Goal: Transaction & Acquisition: Book appointment/travel/reservation

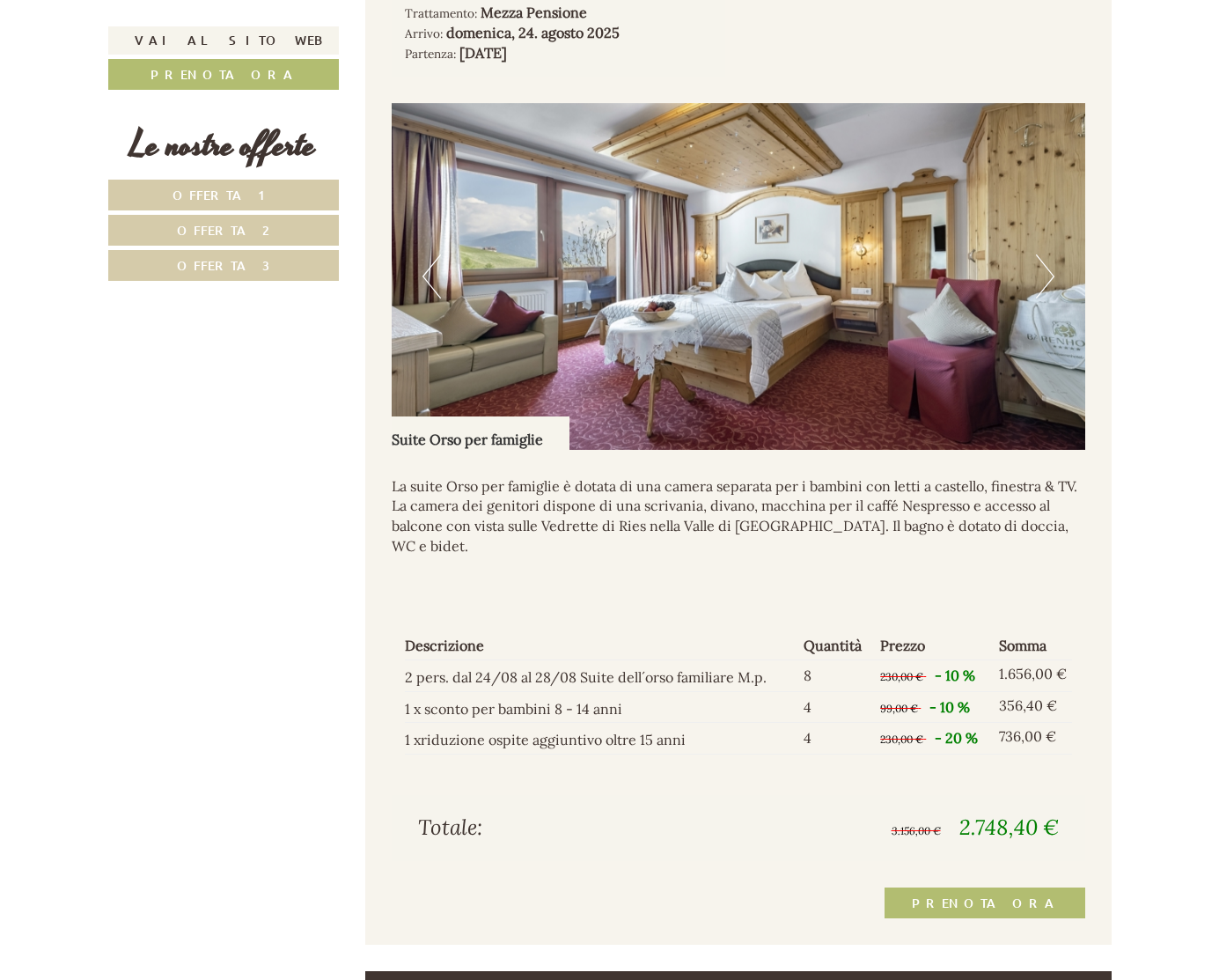
scroll to position [3444, 0]
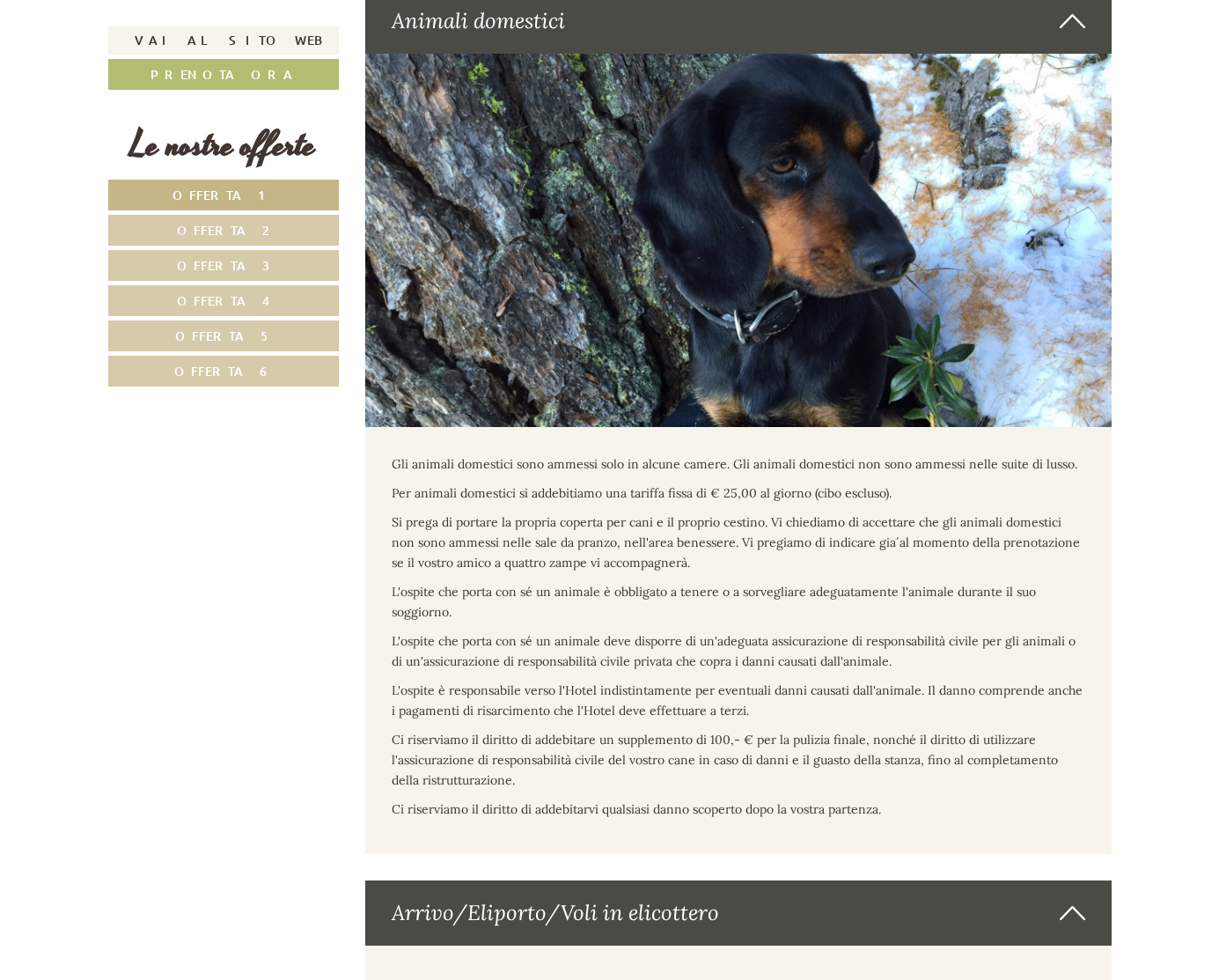
scroll to position [10198, 0]
click at [243, 304] on span "Offerta 4" at bounding box center [223, 301] width 93 height 17
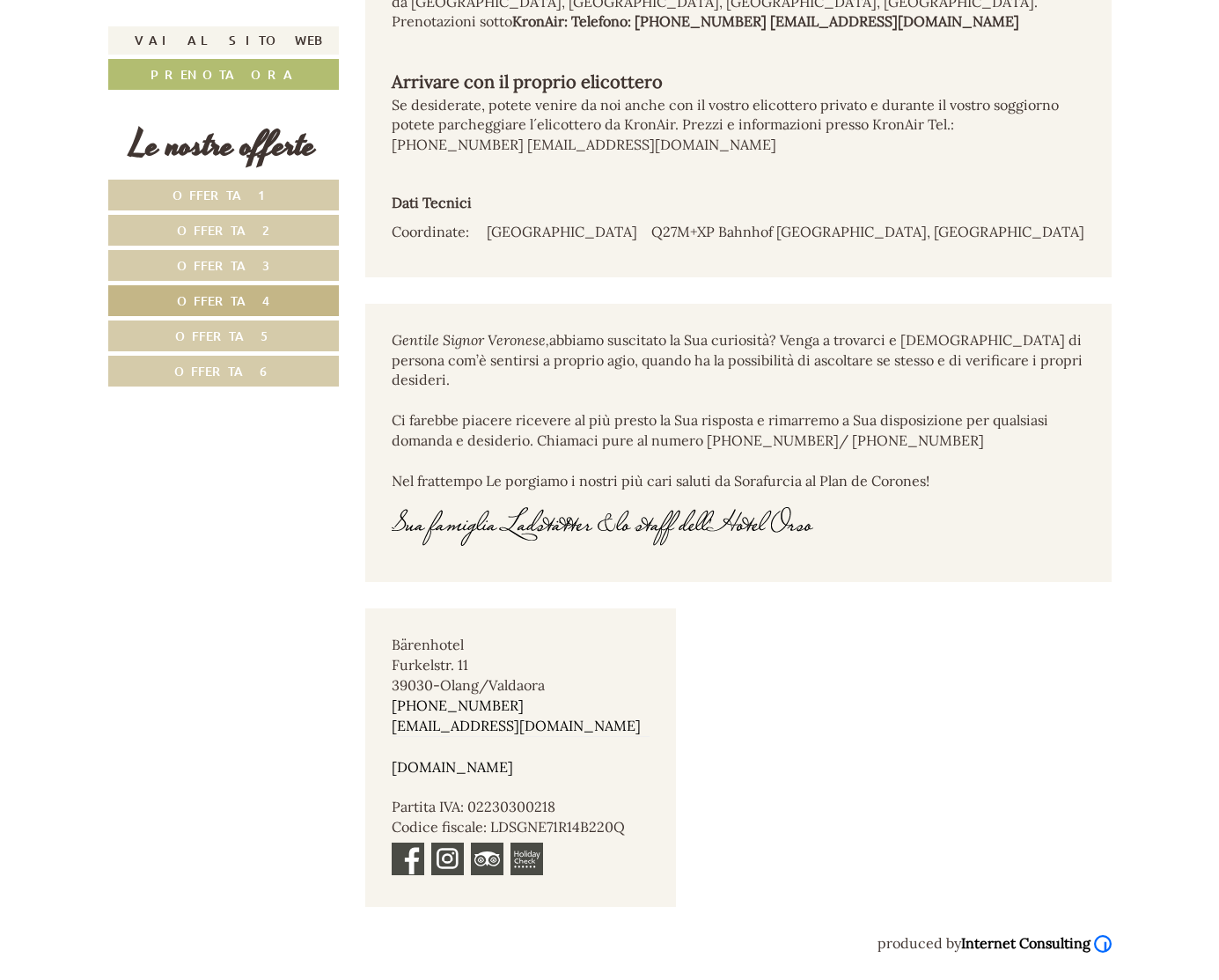
scroll to position [909, 0]
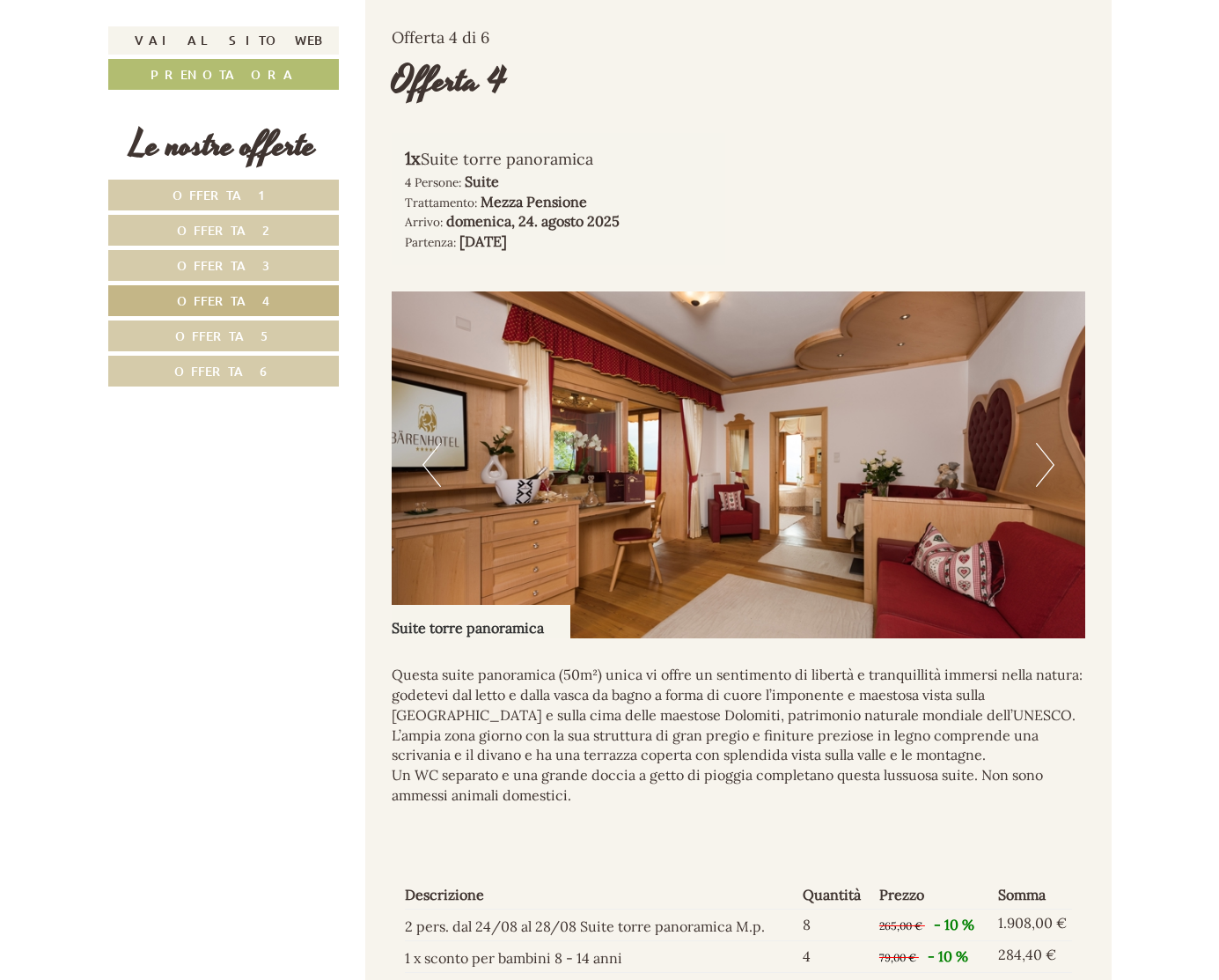
click at [1043, 460] on button "Next" at bounding box center [1044, 465] width 18 height 44
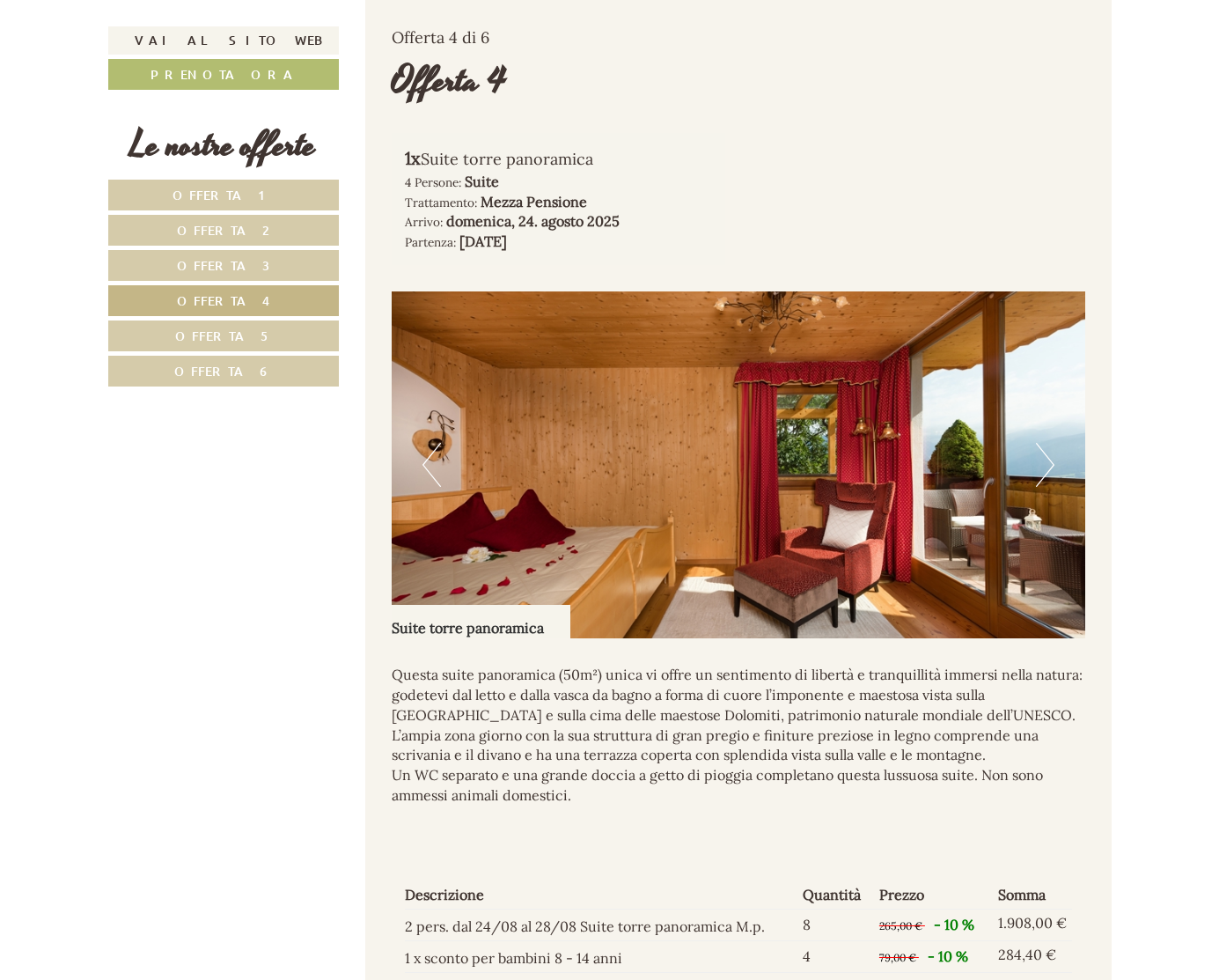
click at [1043, 460] on button "Next" at bounding box center [1044, 465] width 18 height 44
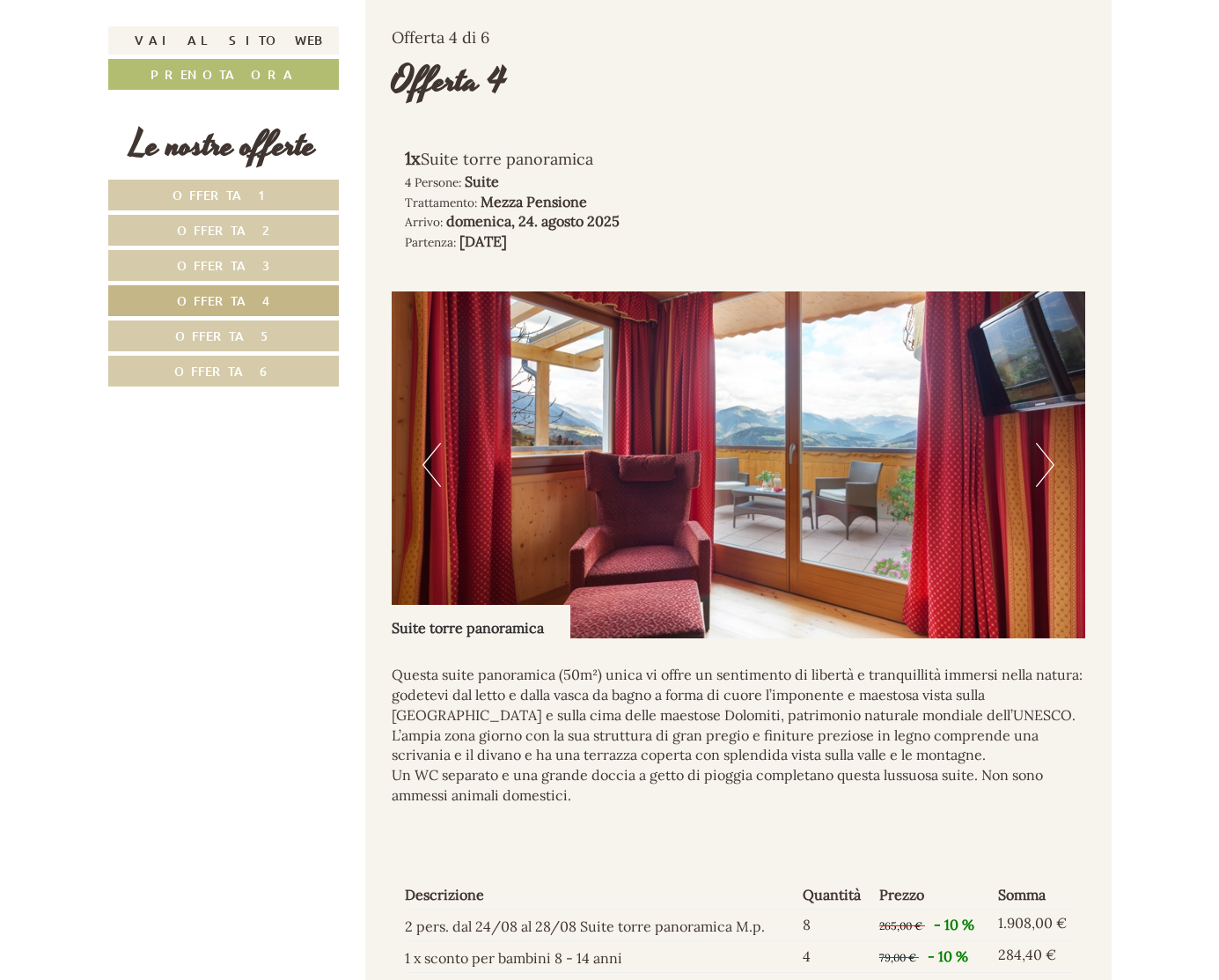
click at [1043, 460] on button "Next" at bounding box center [1044, 465] width 18 height 44
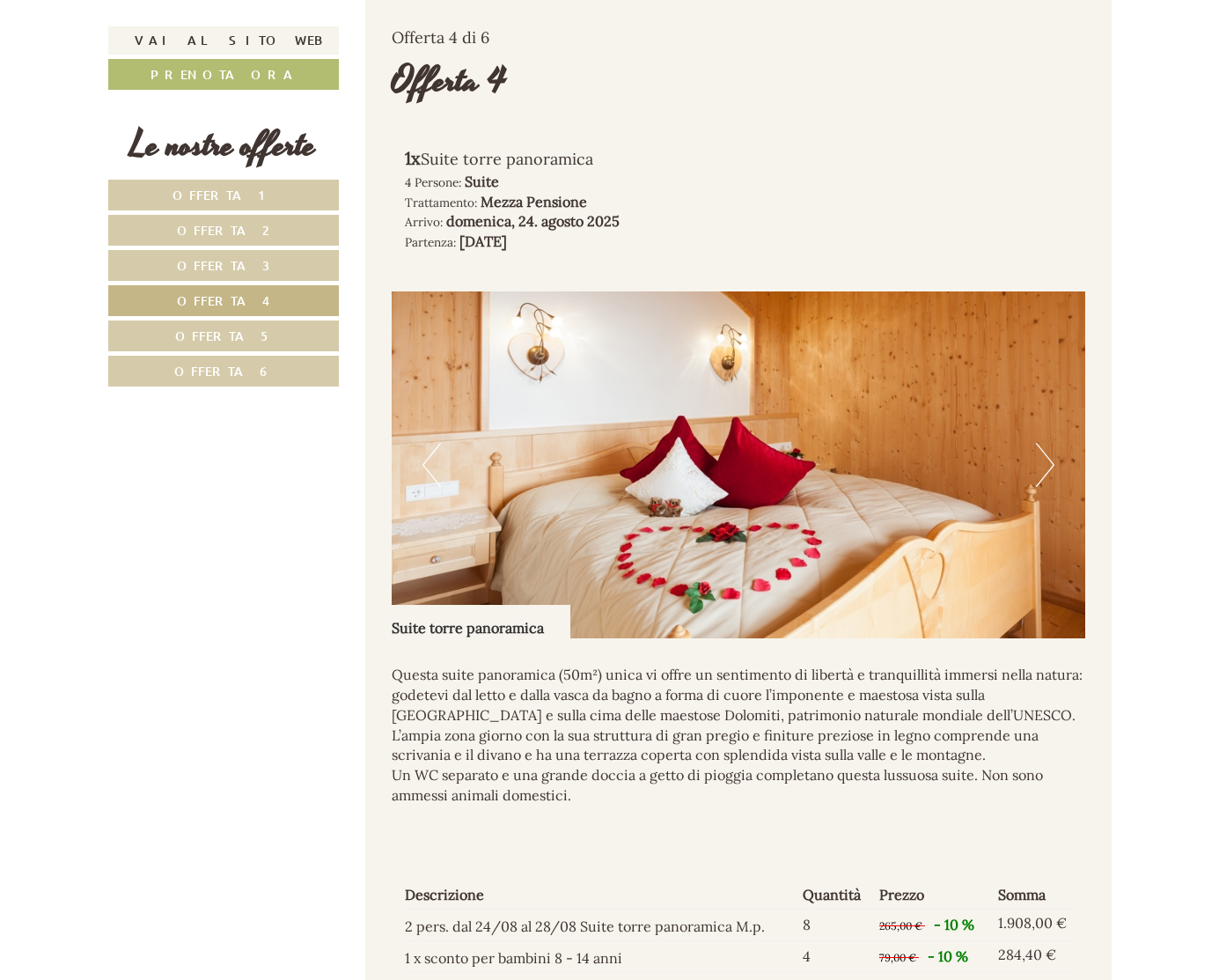
click at [1043, 460] on button "Next" at bounding box center [1044, 465] width 18 height 44
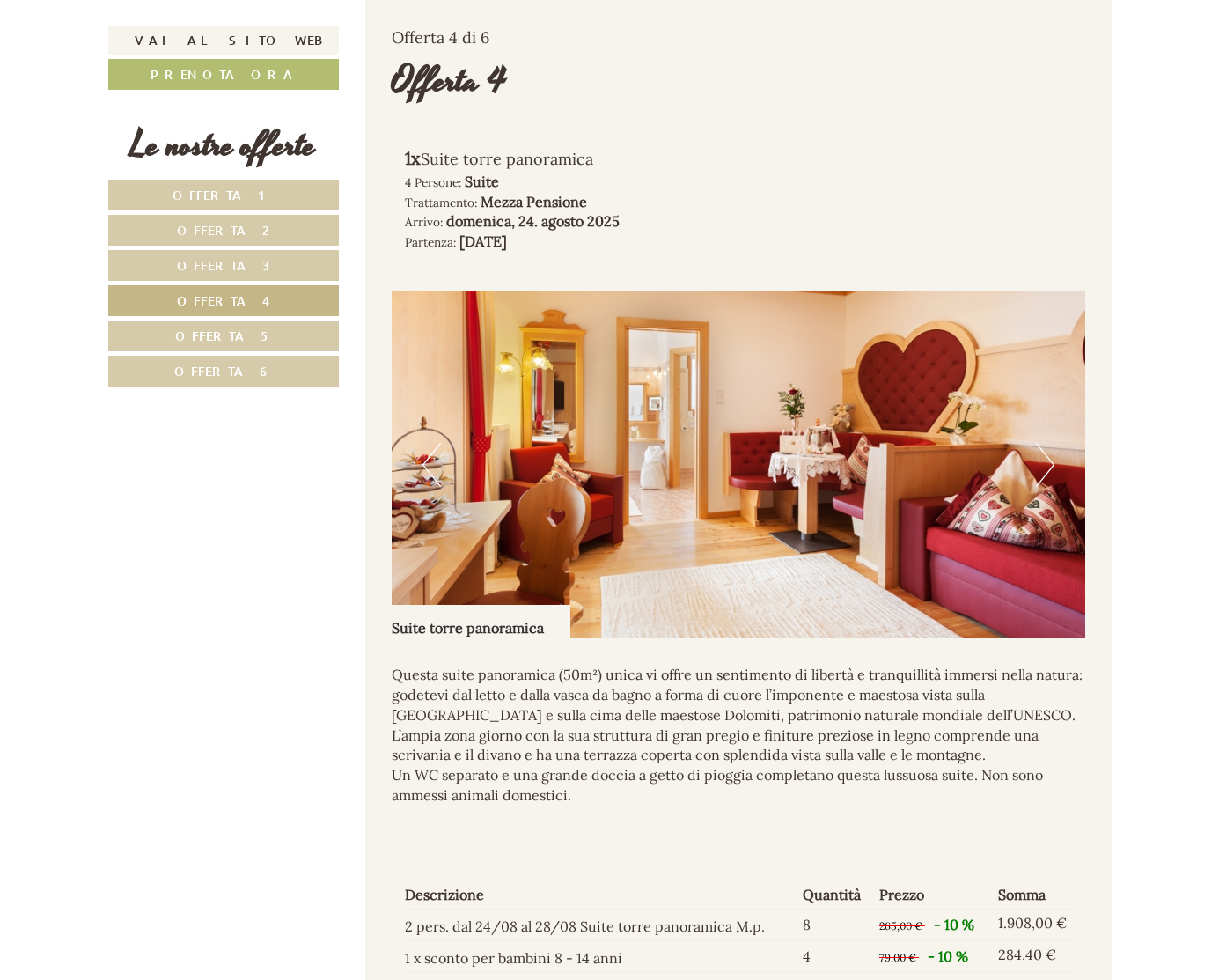
click at [1049, 470] on button "Next" at bounding box center [1044, 465] width 18 height 44
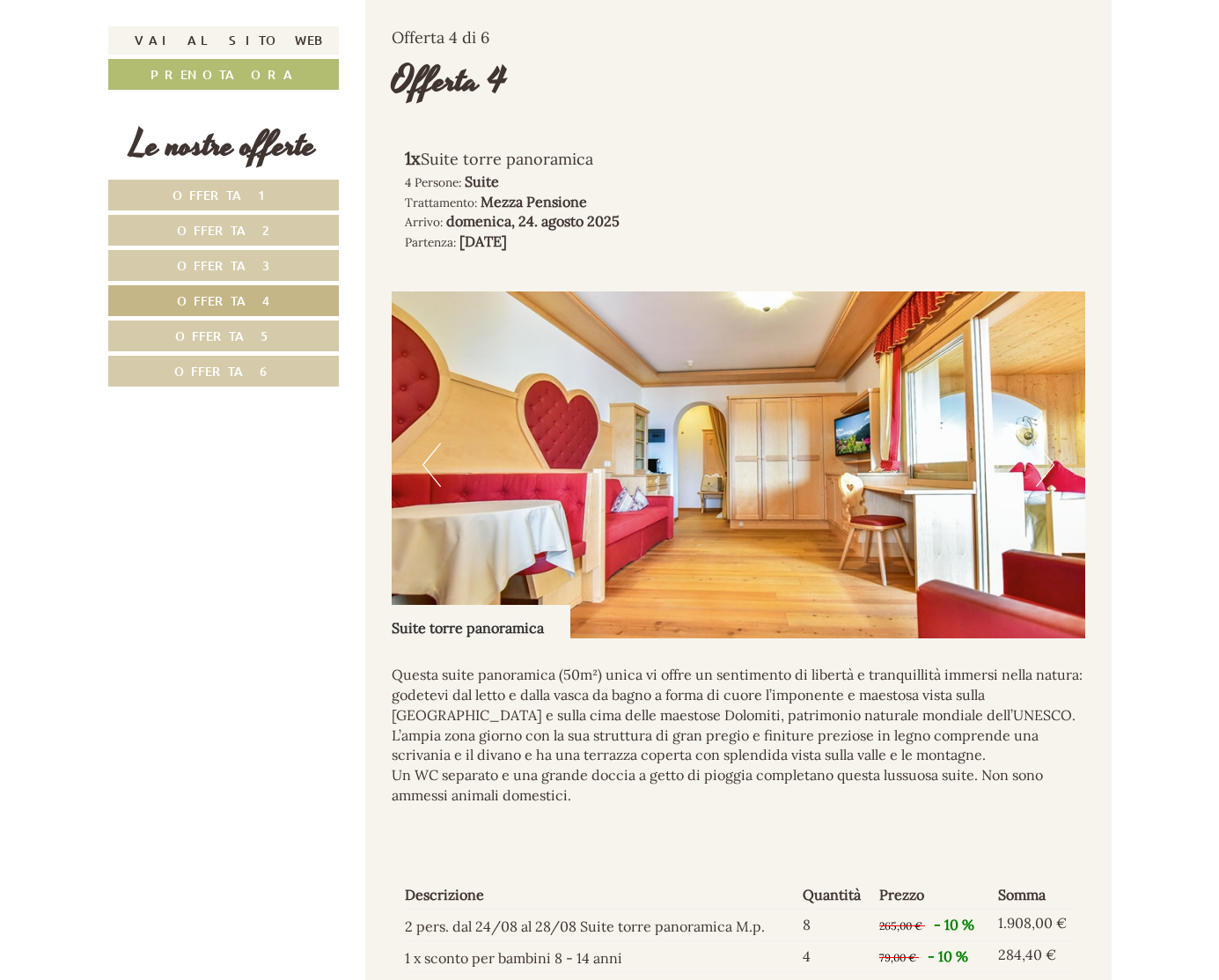
click at [1049, 470] on button "Next" at bounding box center [1044, 465] width 18 height 44
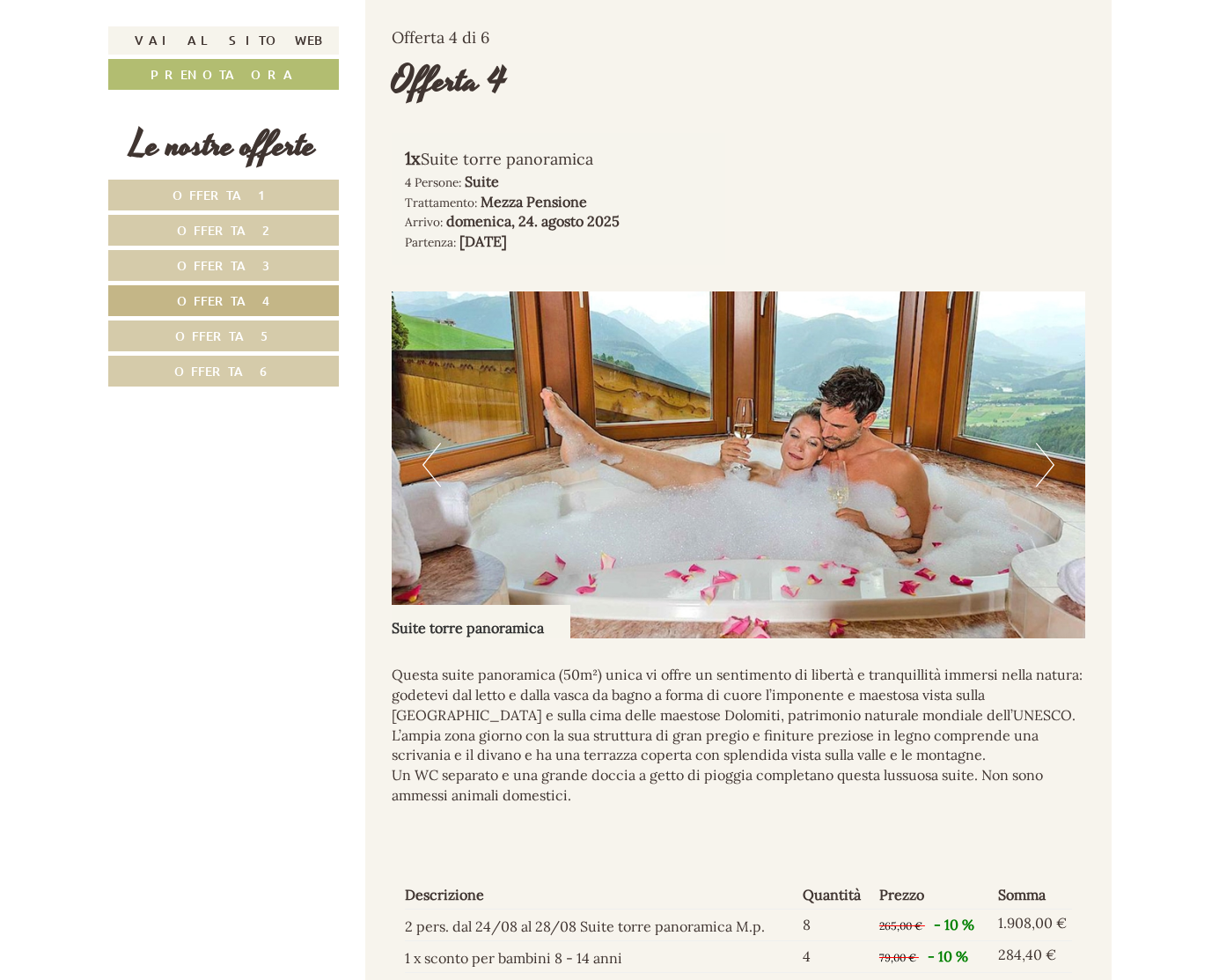
click at [1042, 462] on button "Next" at bounding box center [1044, 465] width 18 height 44
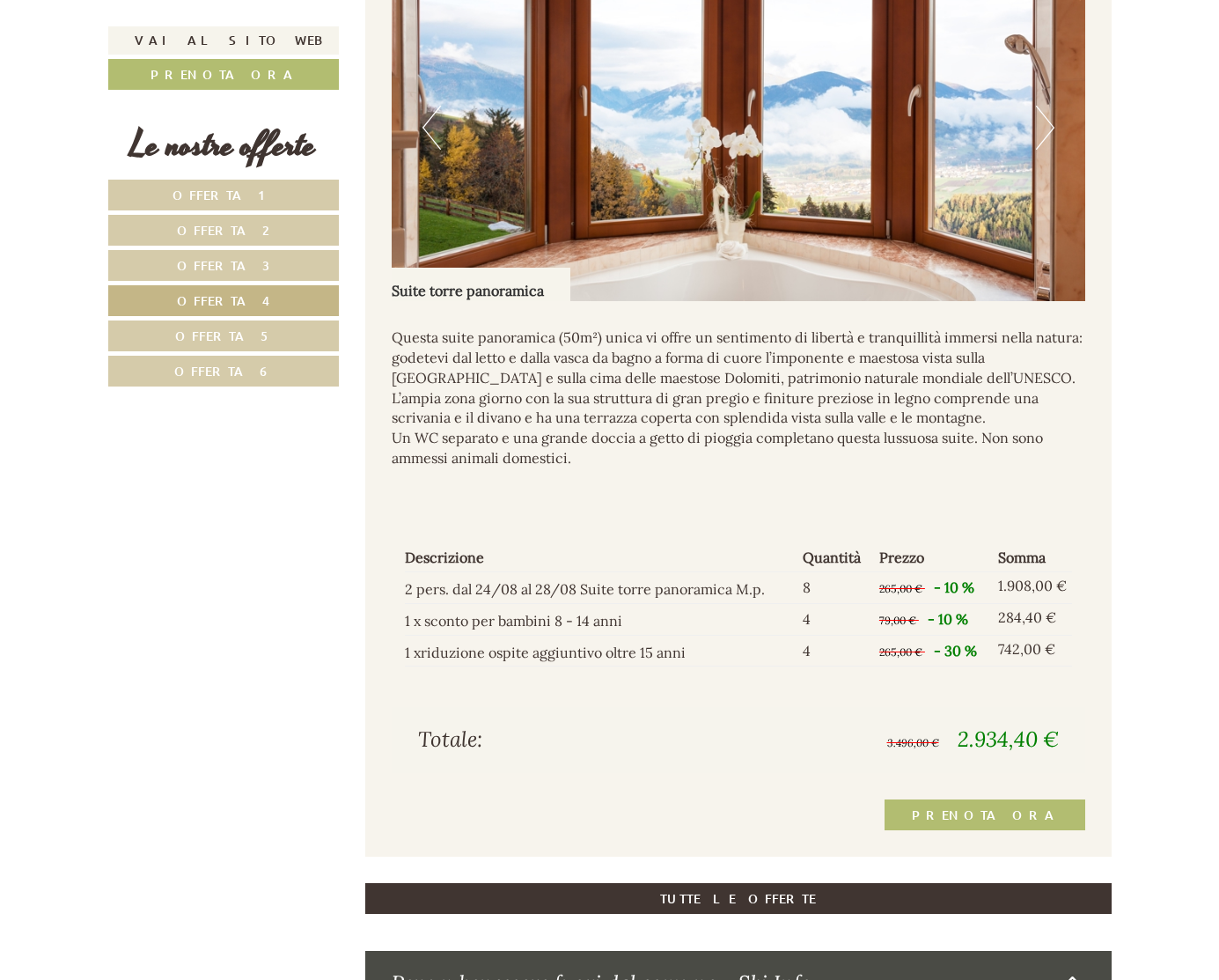
scroll to position [1132, 0]
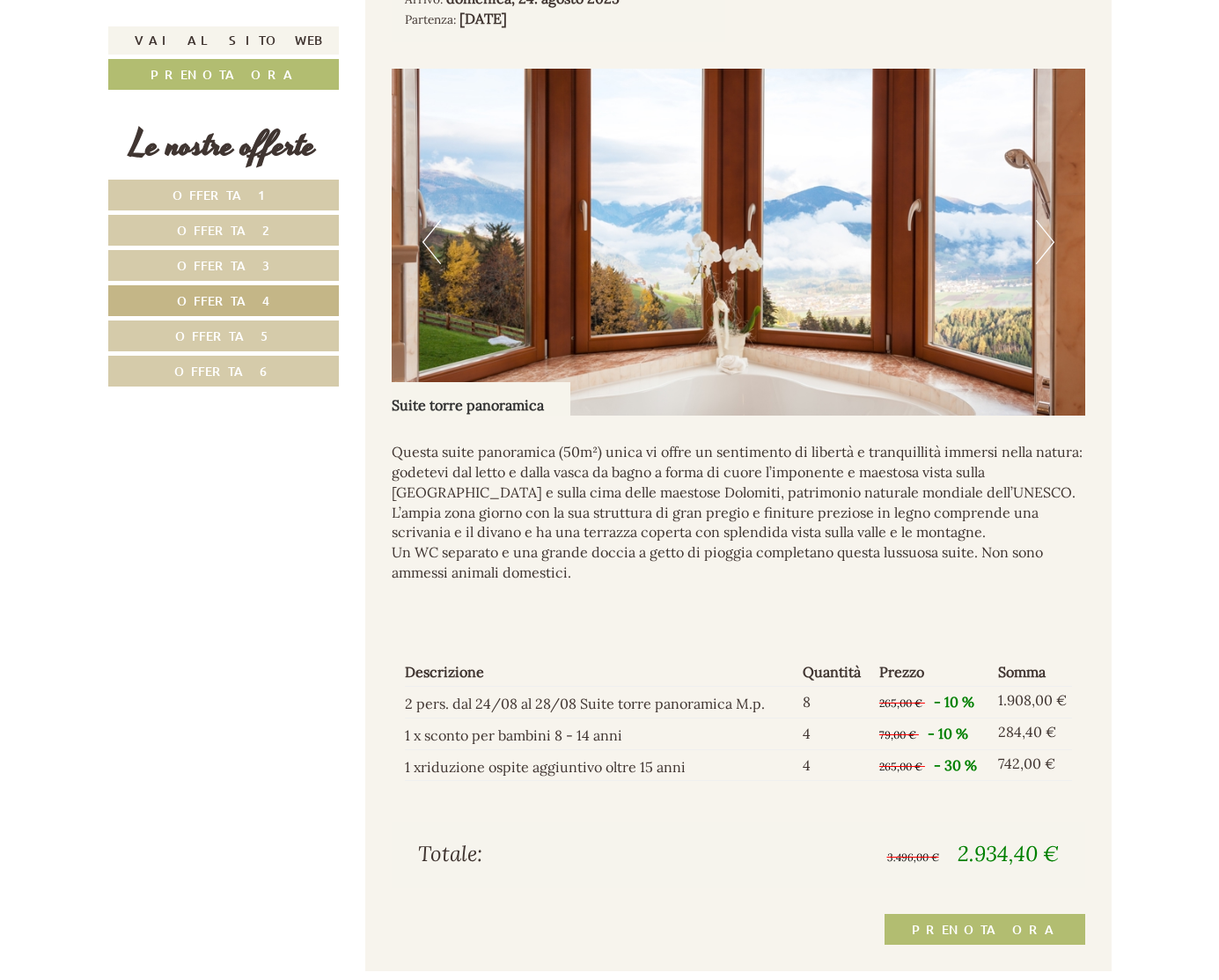
click at [264, 328] on link "Offerta 5" at bounding box center [223, 336] width 231 height 30
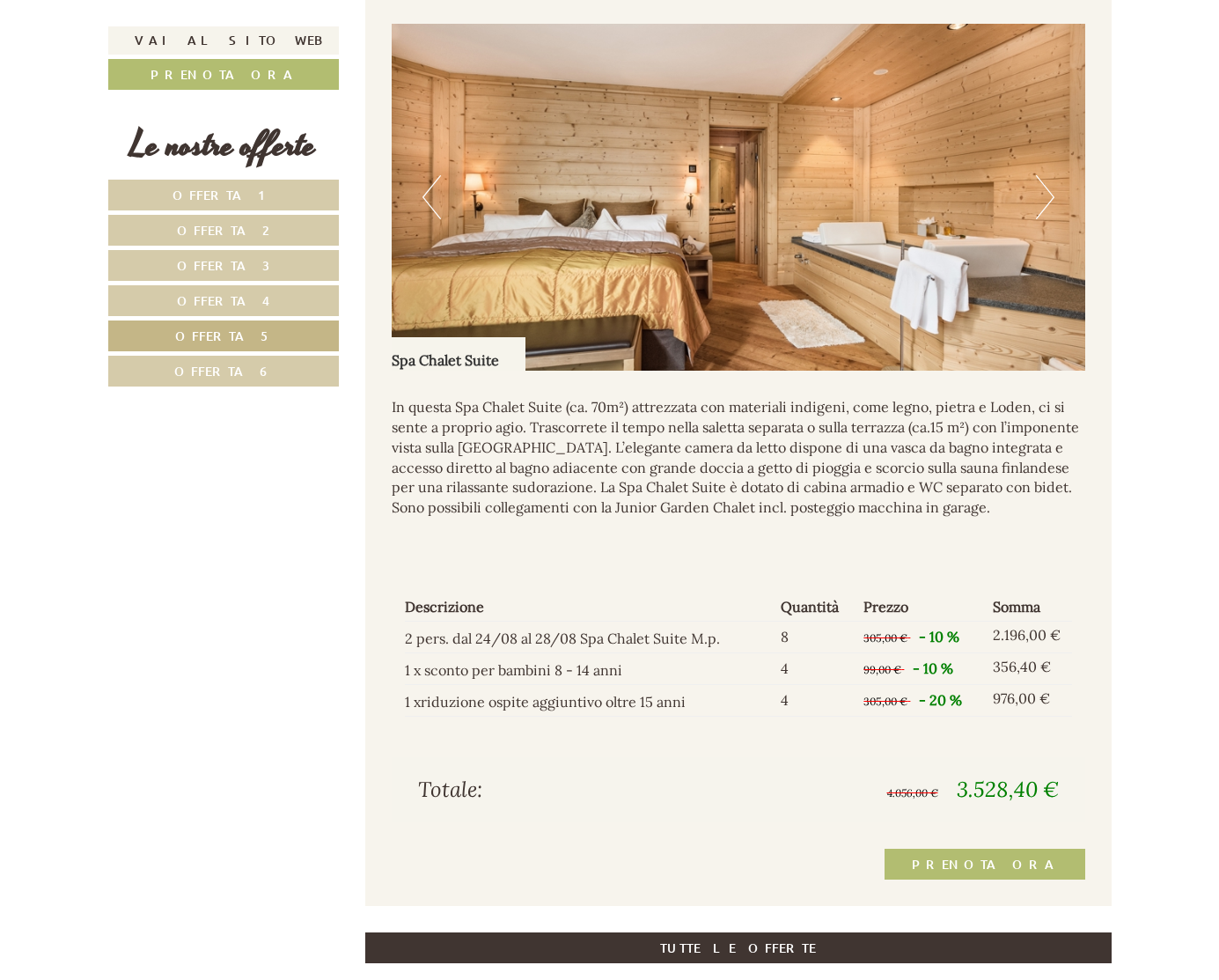
scroll to position [1182, 0]
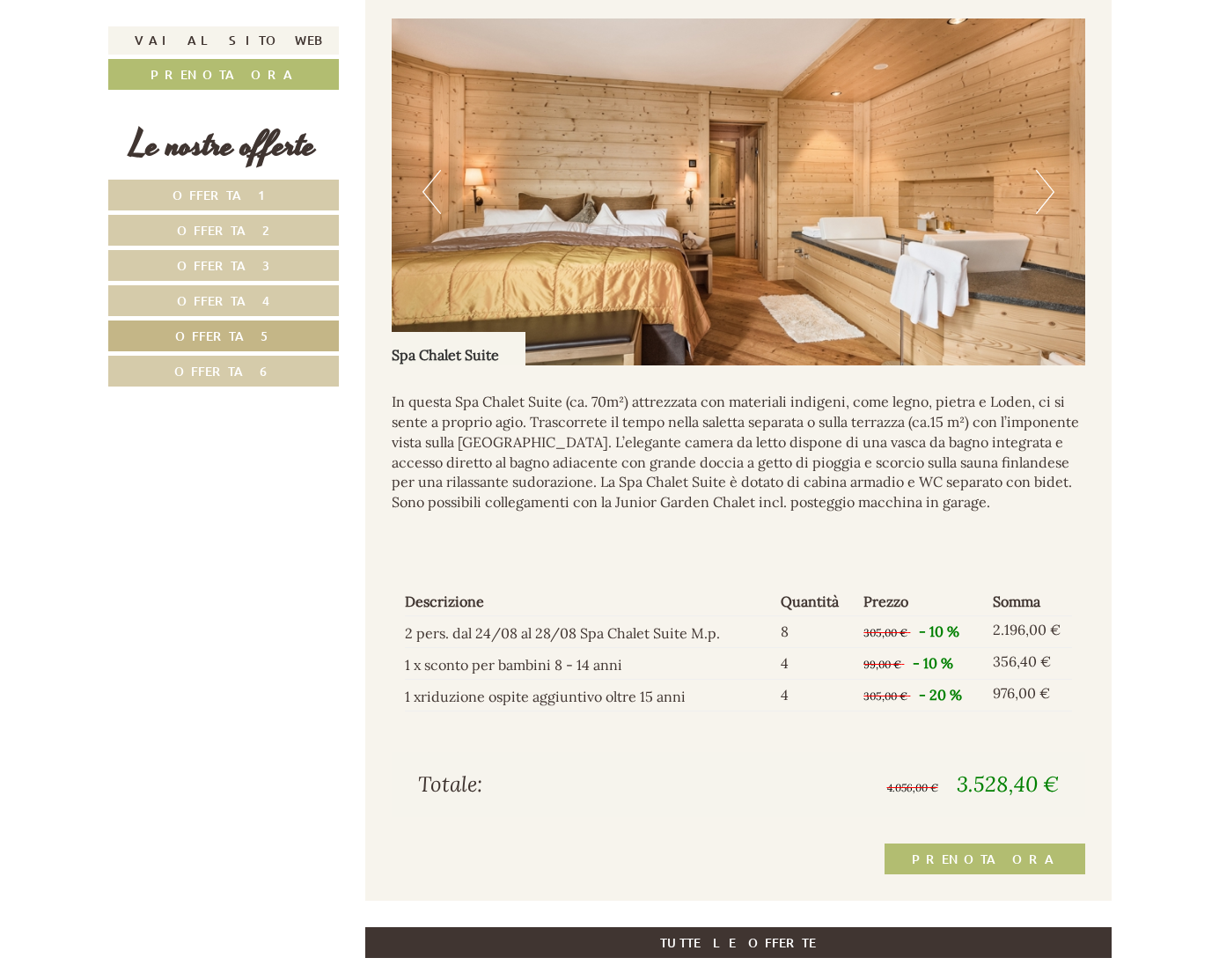
click at [1049, 190] on button "Next" at bounding box center [1044, 192] width 18 height 44
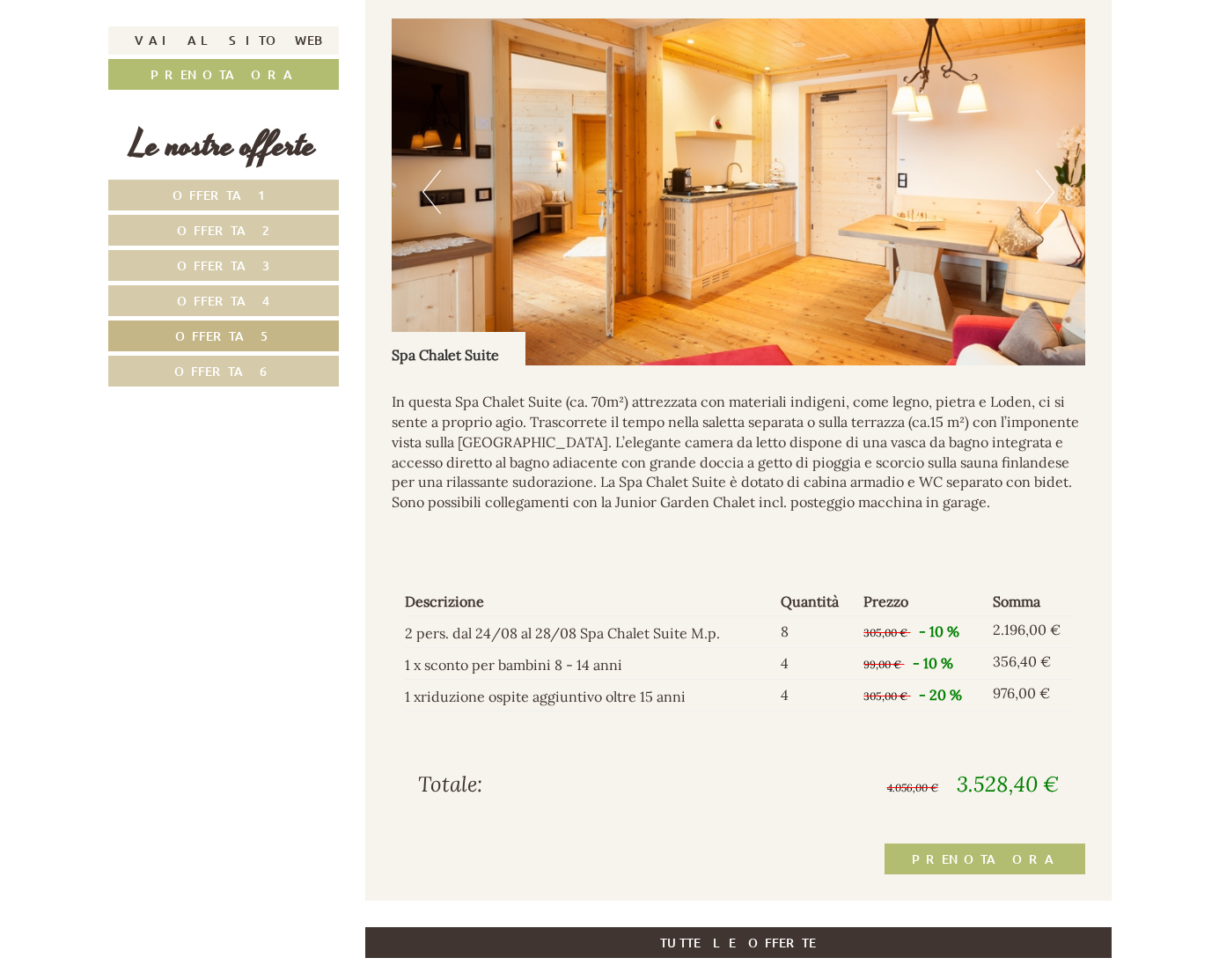
click at [1049, 190] on button "Next" at bounding box center [1044, 192] width 18 height 44
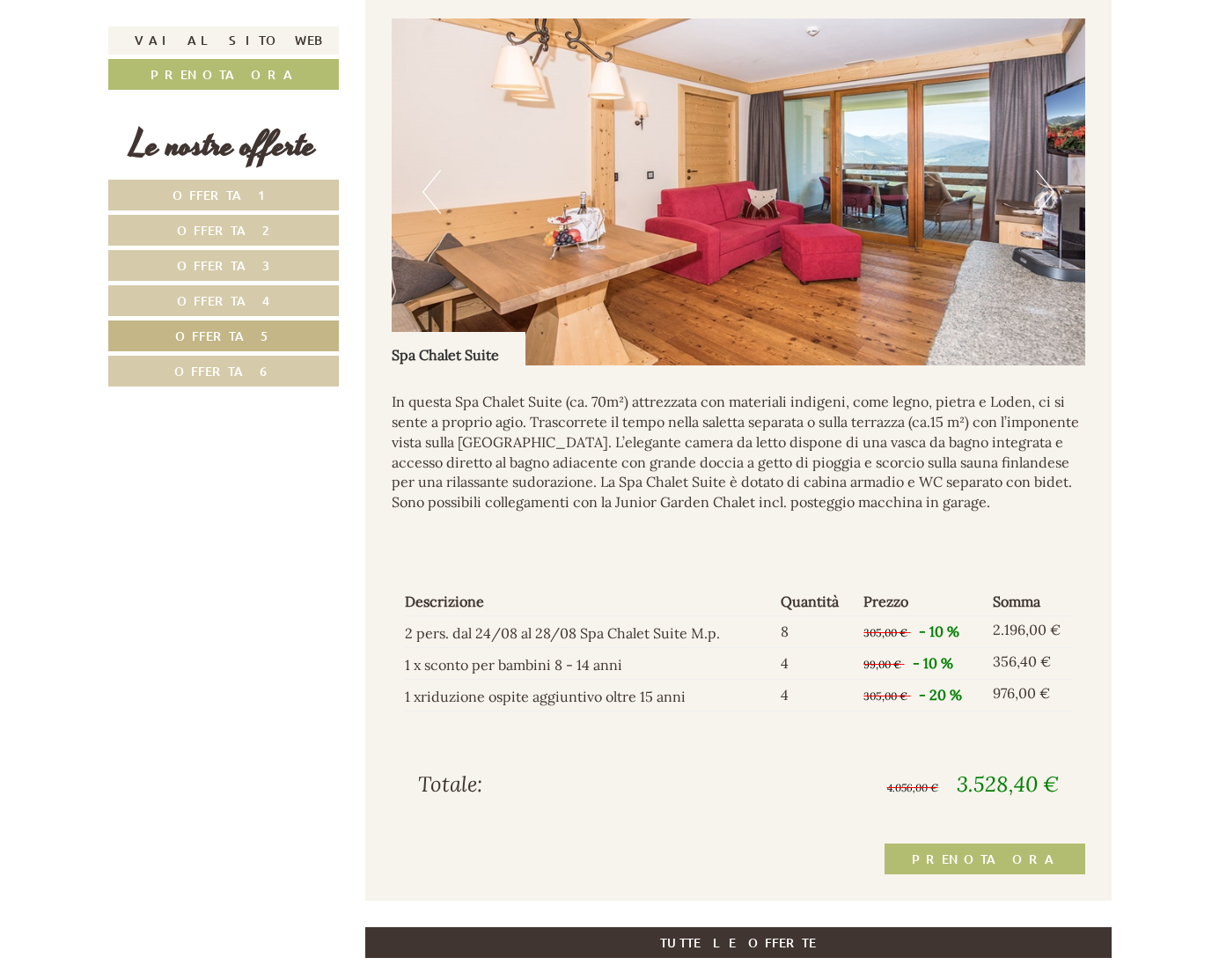
click at [1049, 190] on button "Next" at bounding box center [1044, 192] width 18 height 44
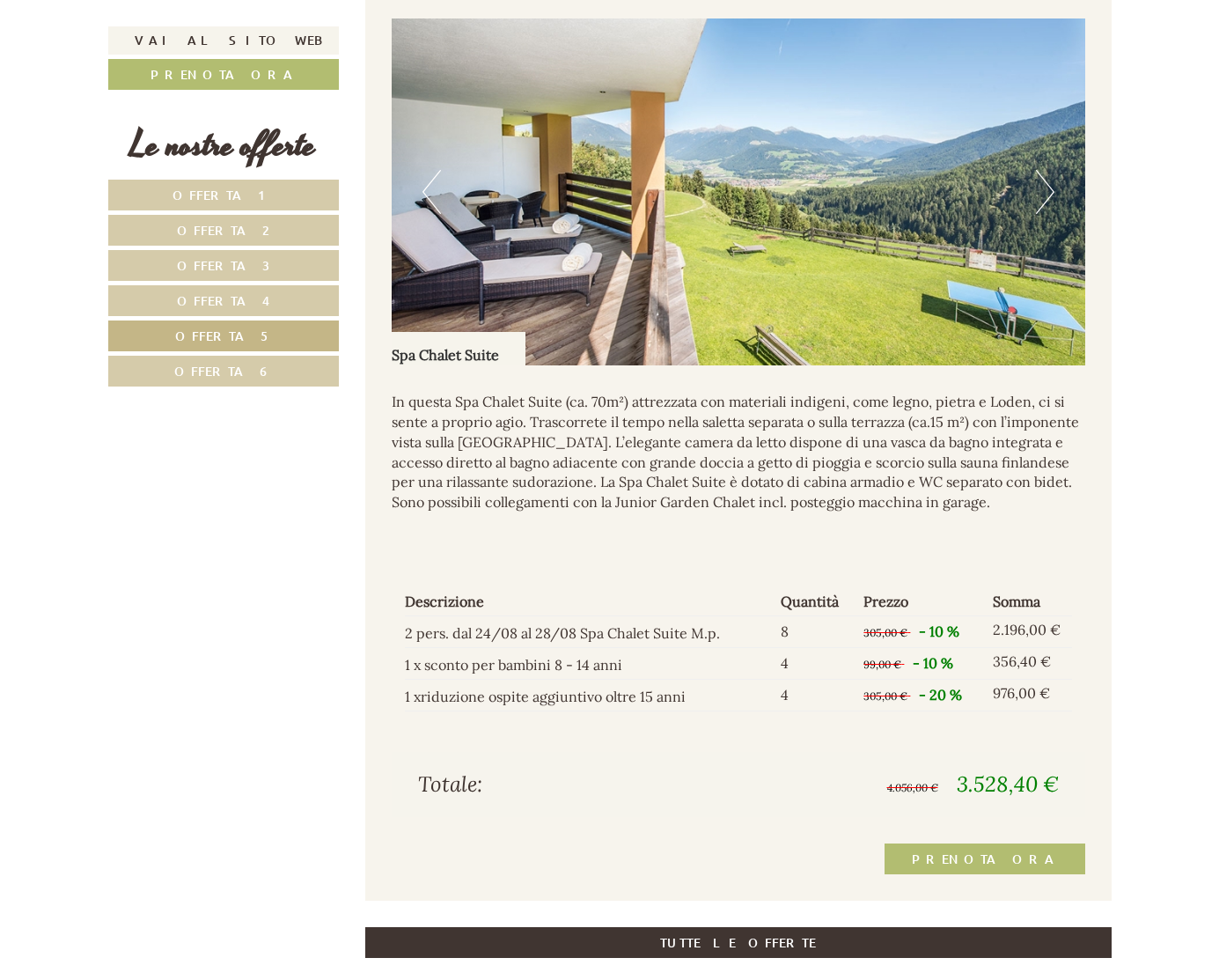
click at [1049, 190] on button "Next" at bounding box center [1044, 192] width 18 height 44
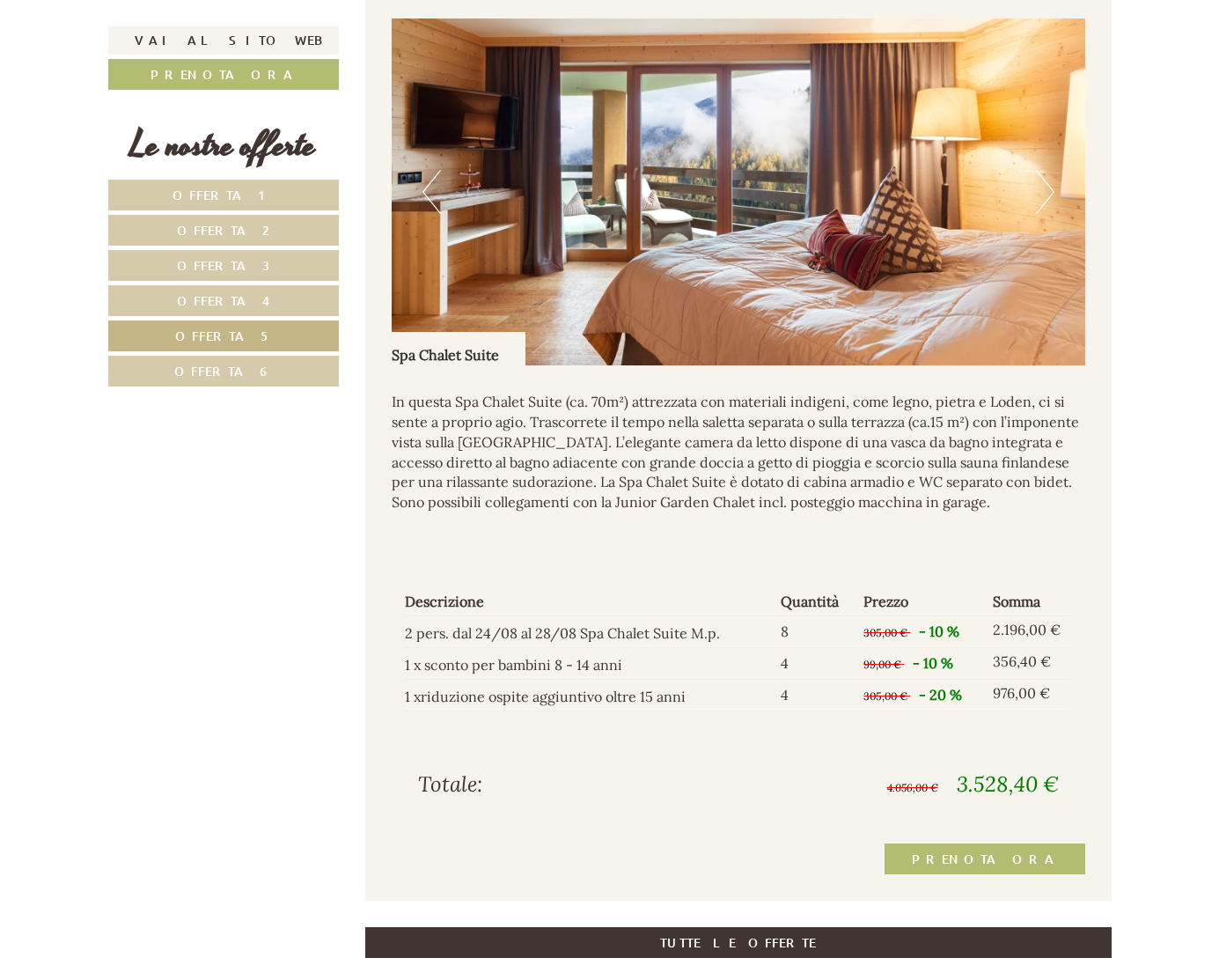
click at [1049, 190] on button "Next" at bounding box center [1044, 192] width 18 height 44
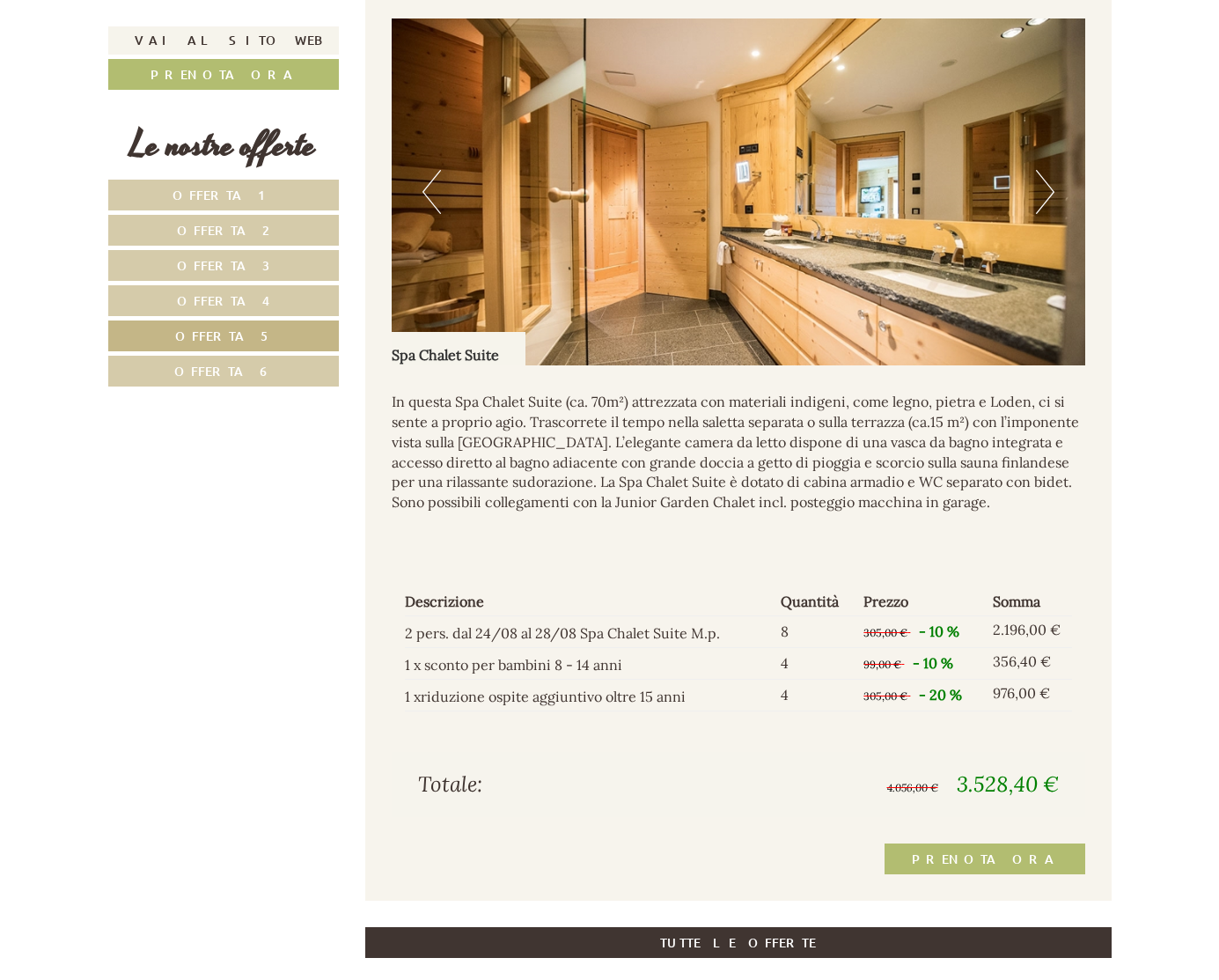
click at [1049, 190] on button "Next" at bounding box center [1044, 192] width 18 height 44
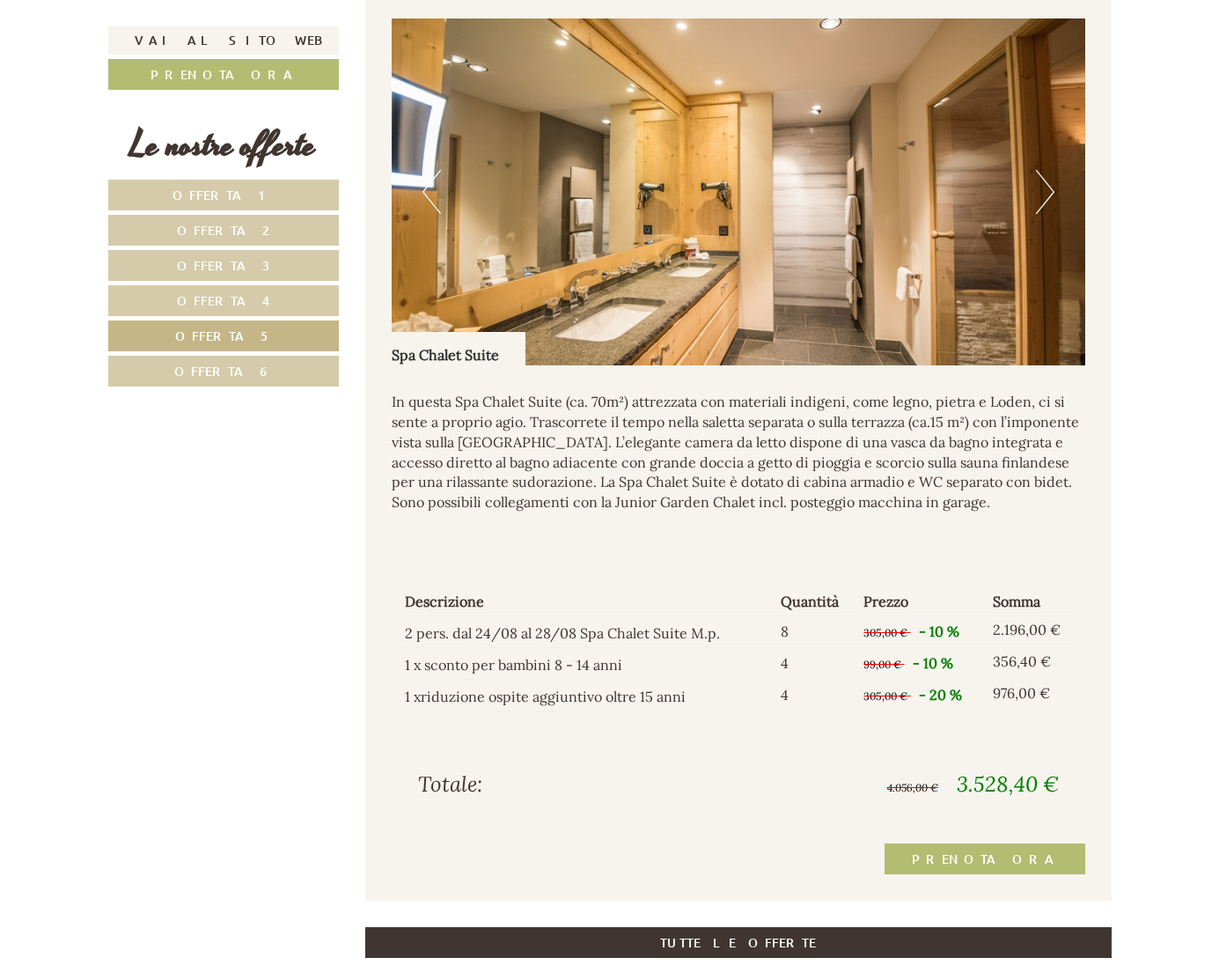
click at [1049, 190] on button "Next" at bounding box center [1044, 192] width 18 height 44
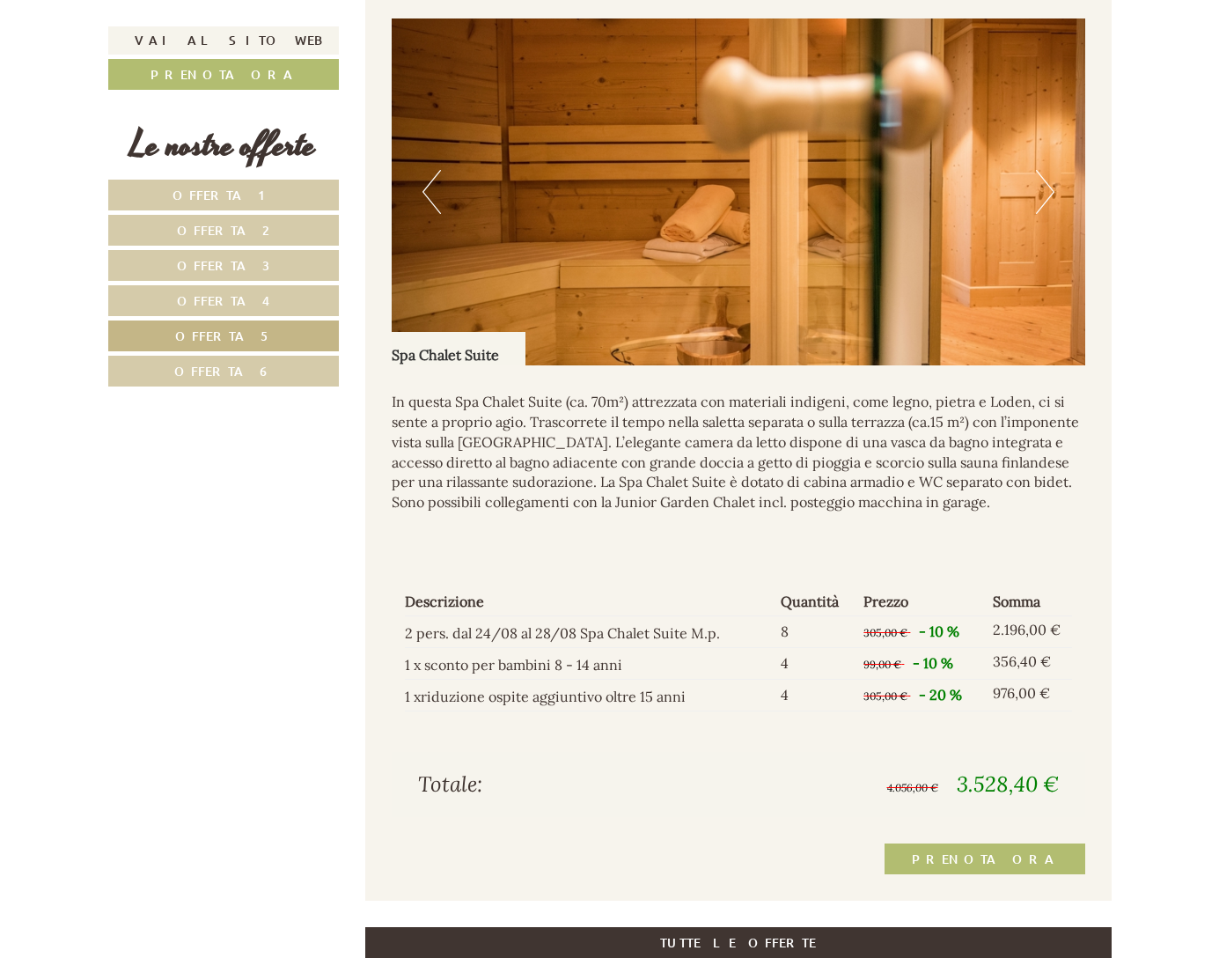
click at [1049, 190] on button "Next" at bounding box center [1044, 192] width 18 height 44
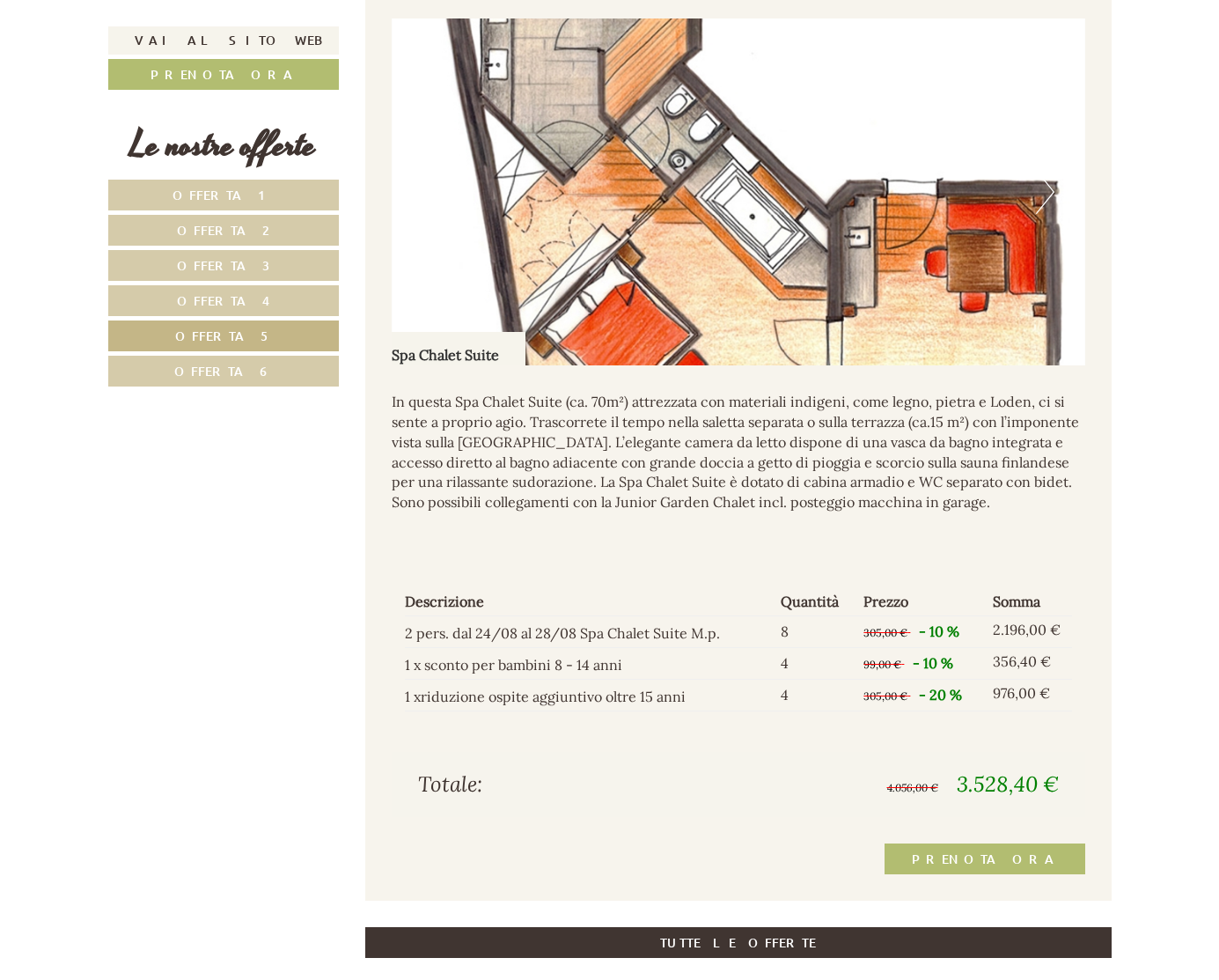
click at [1049, 190] on button "Next" at bounding box center [1044, 192] width 18 height 44
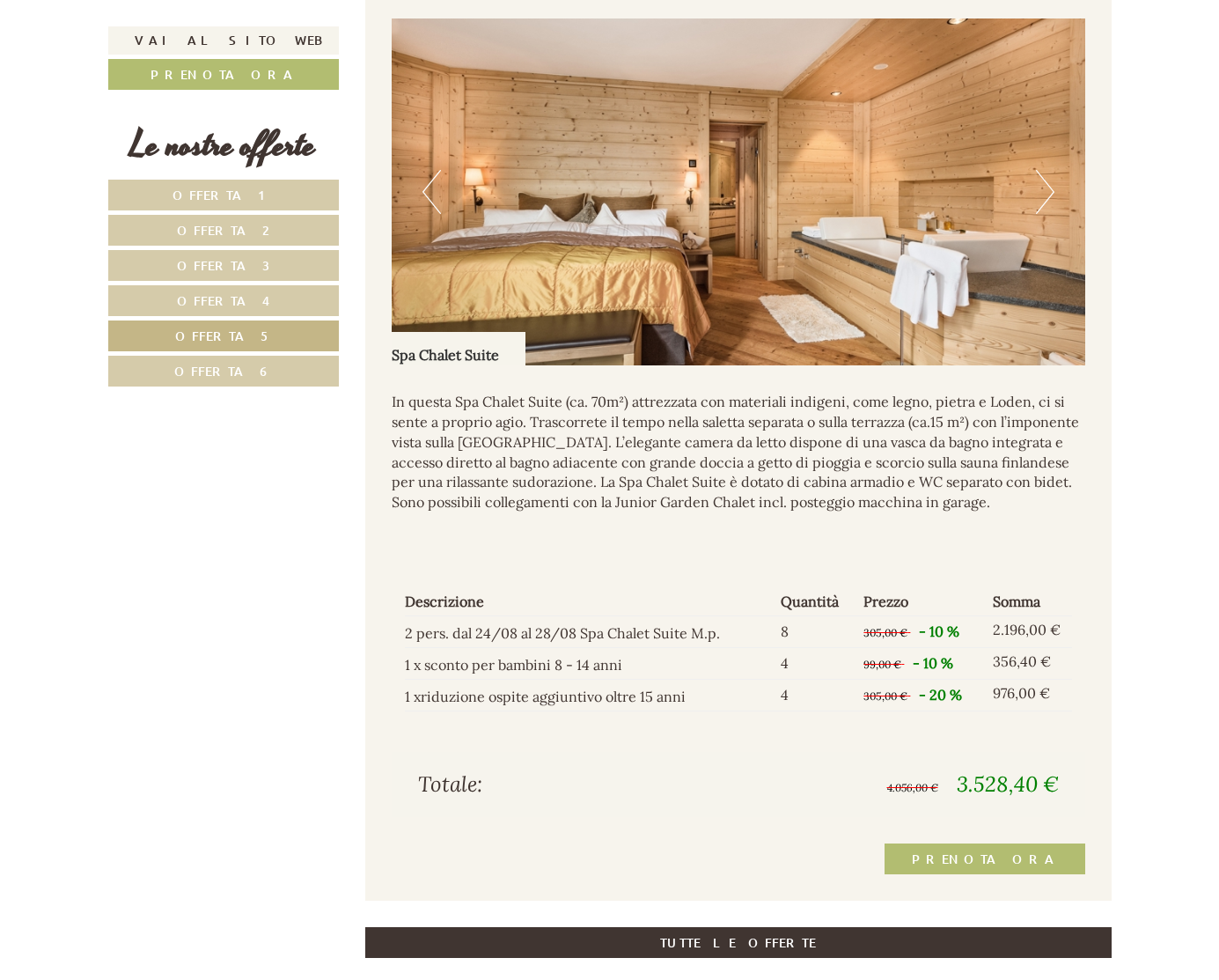
click at [1049, 190] on button "Next" at bounding box center [1044, 192] width 18 height 44
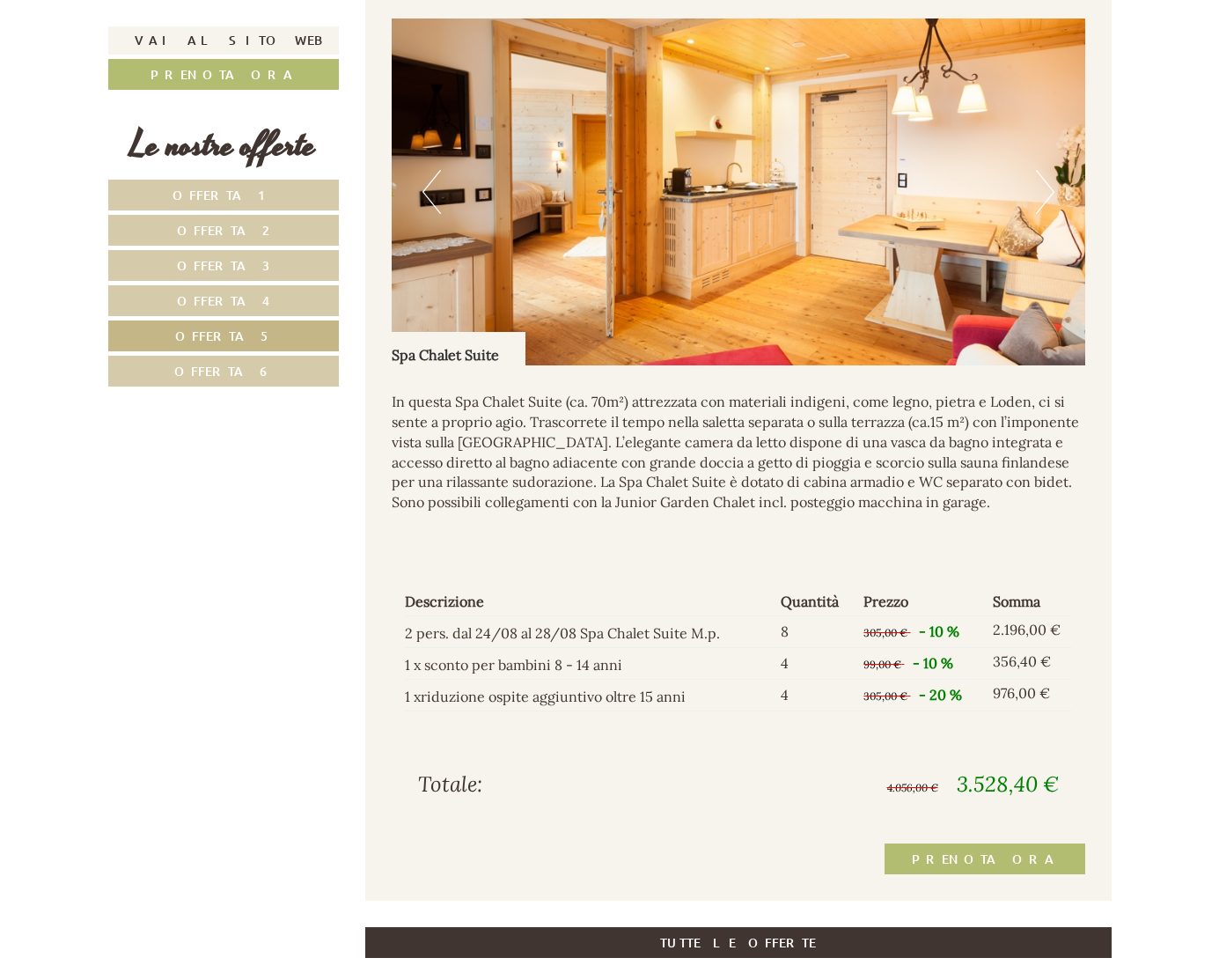
click at [1049, 190] on button "Next" at bounding box center [1044, 192] width 18 height 44
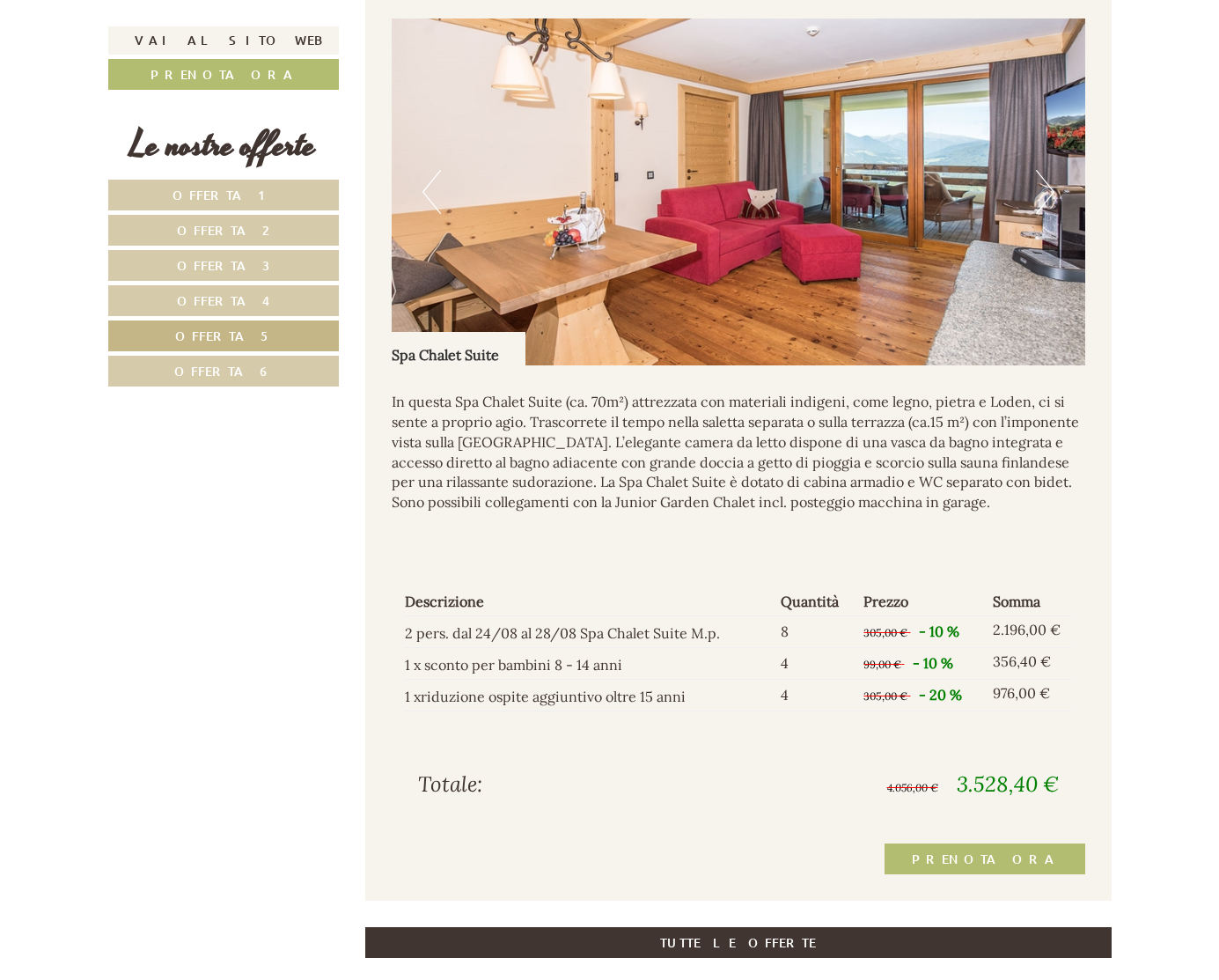
click at [1049, 190] on button "Next" at bounding box center [1044, 192] width 18 height 44
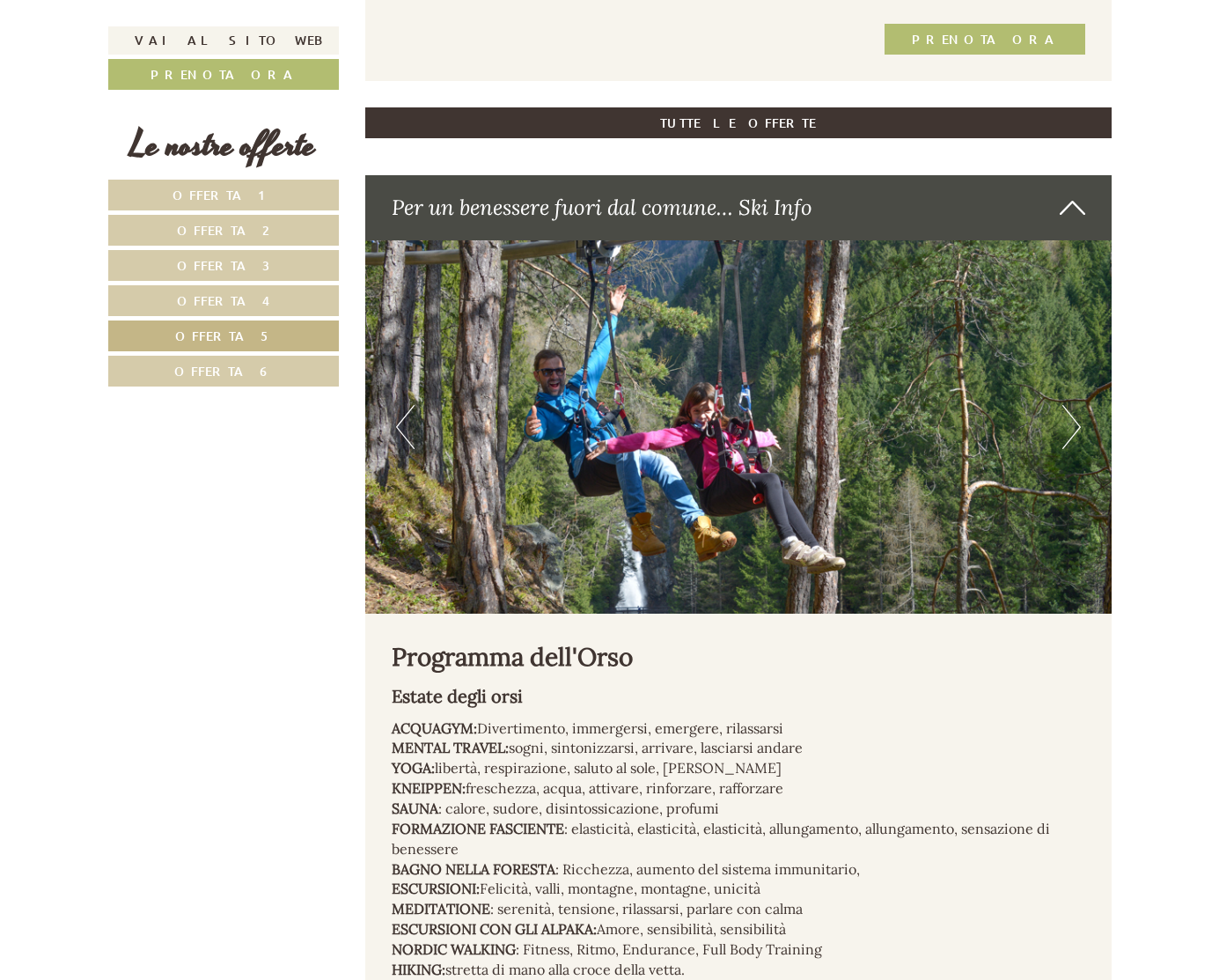
scroll to position [2019, 0]
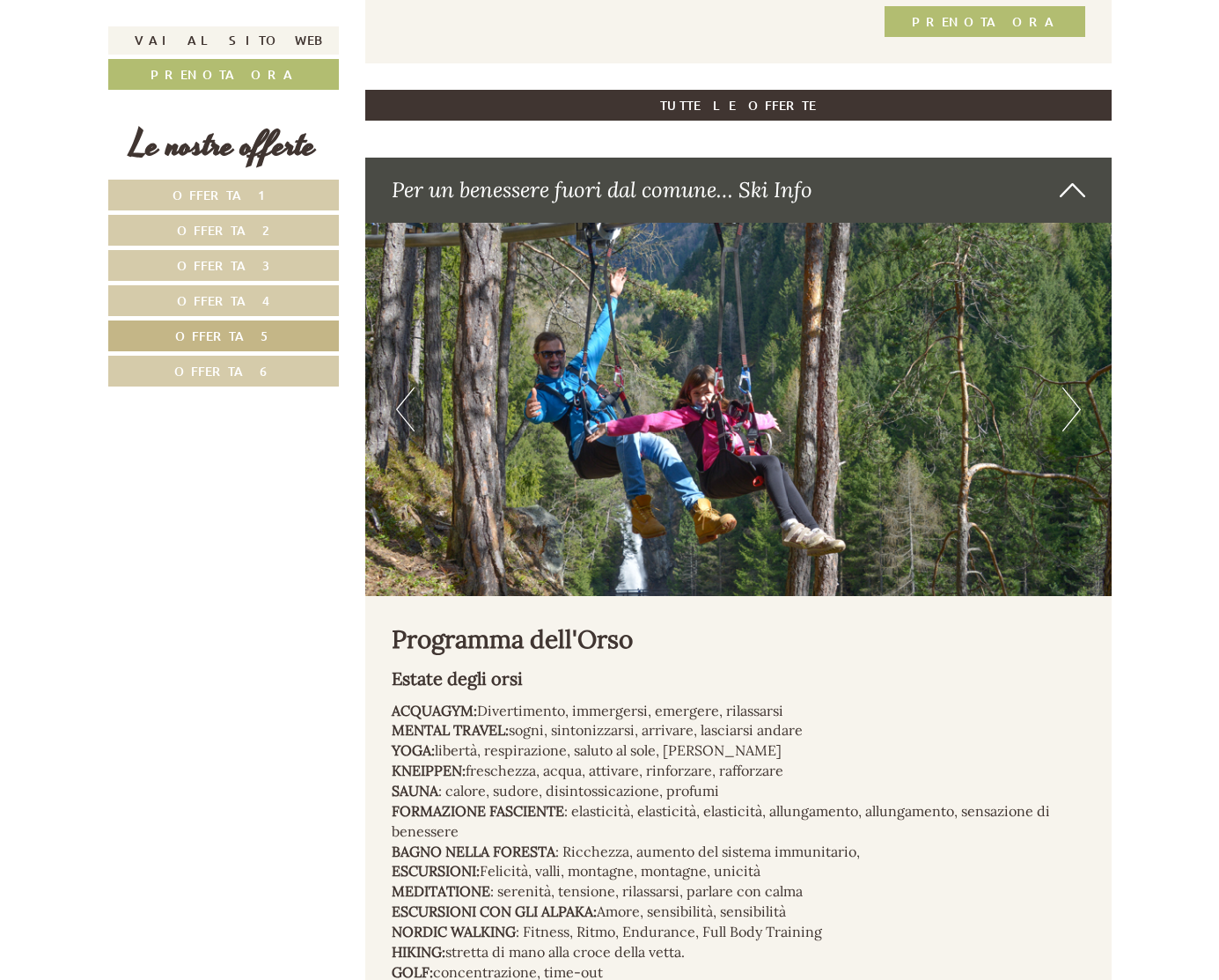
click at [222, 376] on span "Offerta 6" at bounding box center [224, 371] width 99 height 17
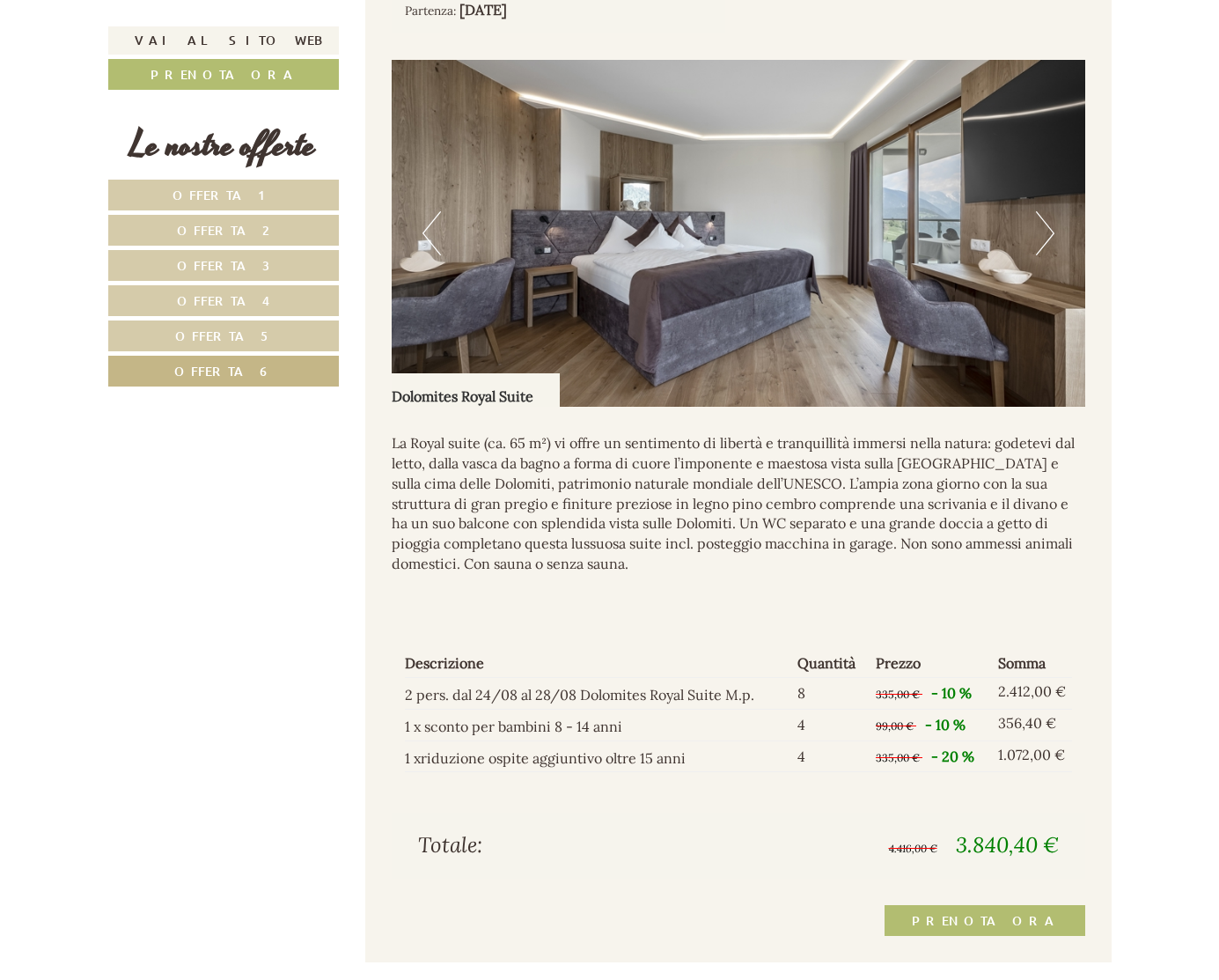
scroll to position [1101, 0]
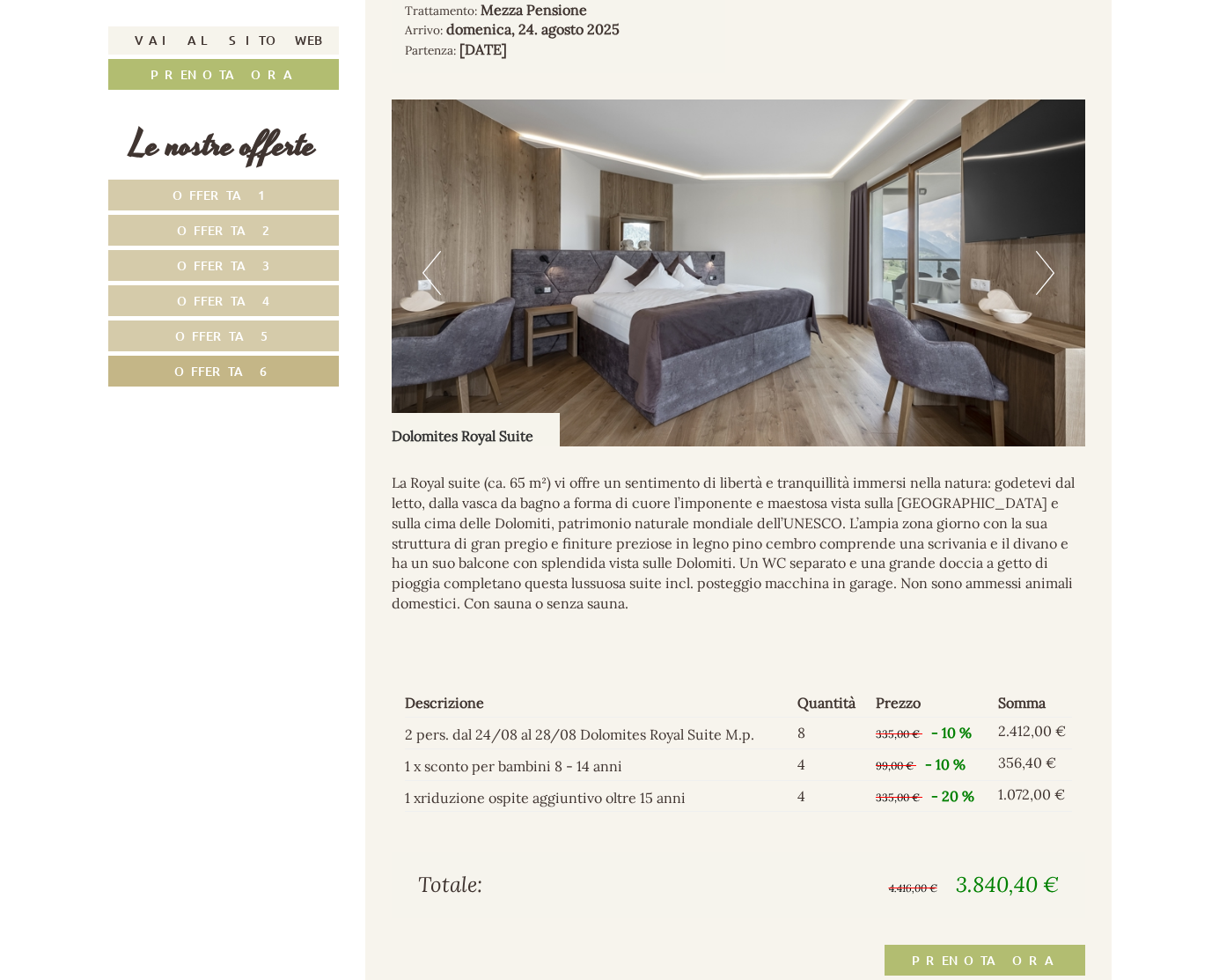
click at [1049, 271] on button "Next" at bounding box center [1044, 272] width 18 height 44
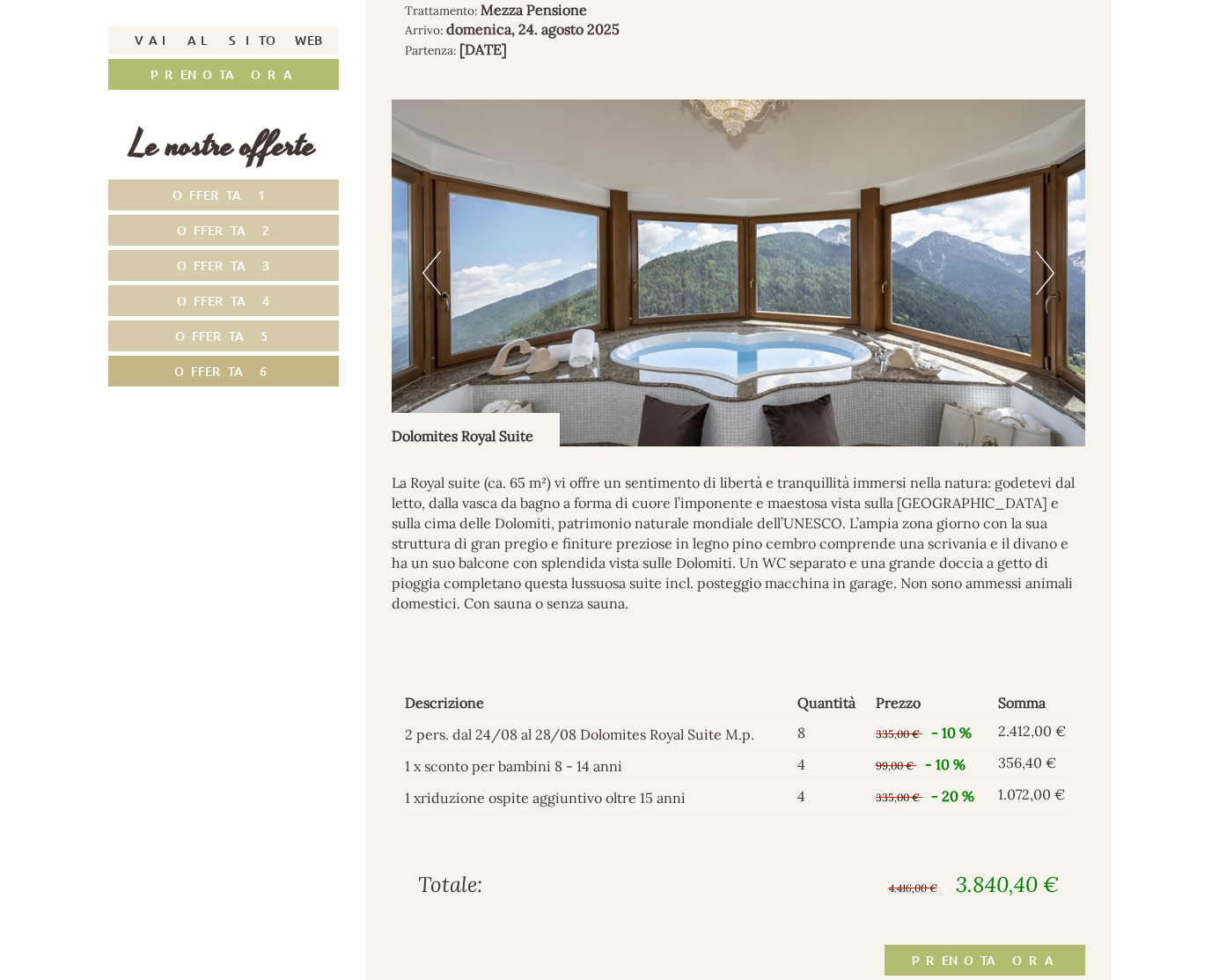
click at [1049, 271] on button "Next" at bounding box center [1044, 272] width 18 height 44
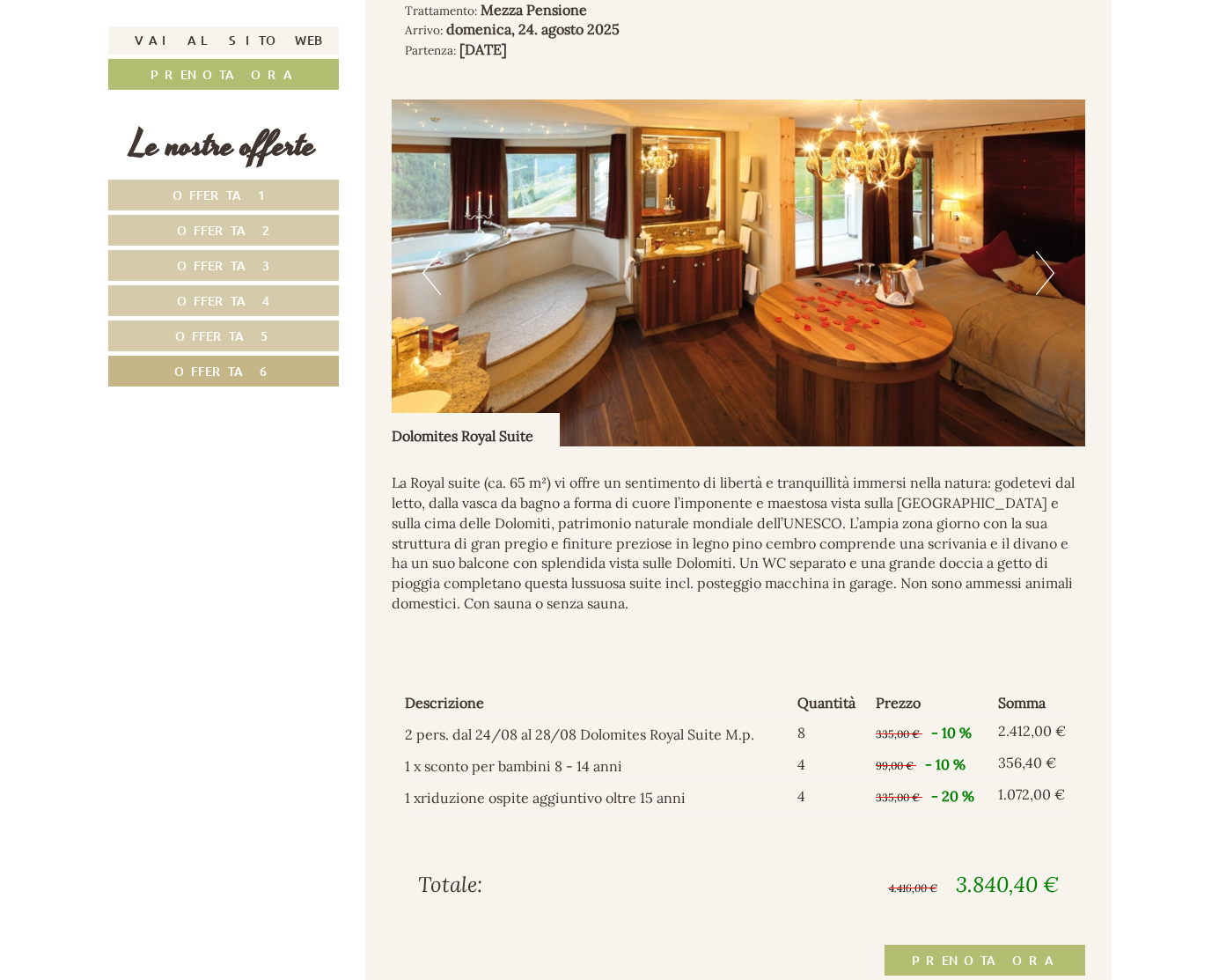
click at [1049, 271] on button "Next" at bounding box center [1044, 272] width 18 height 44
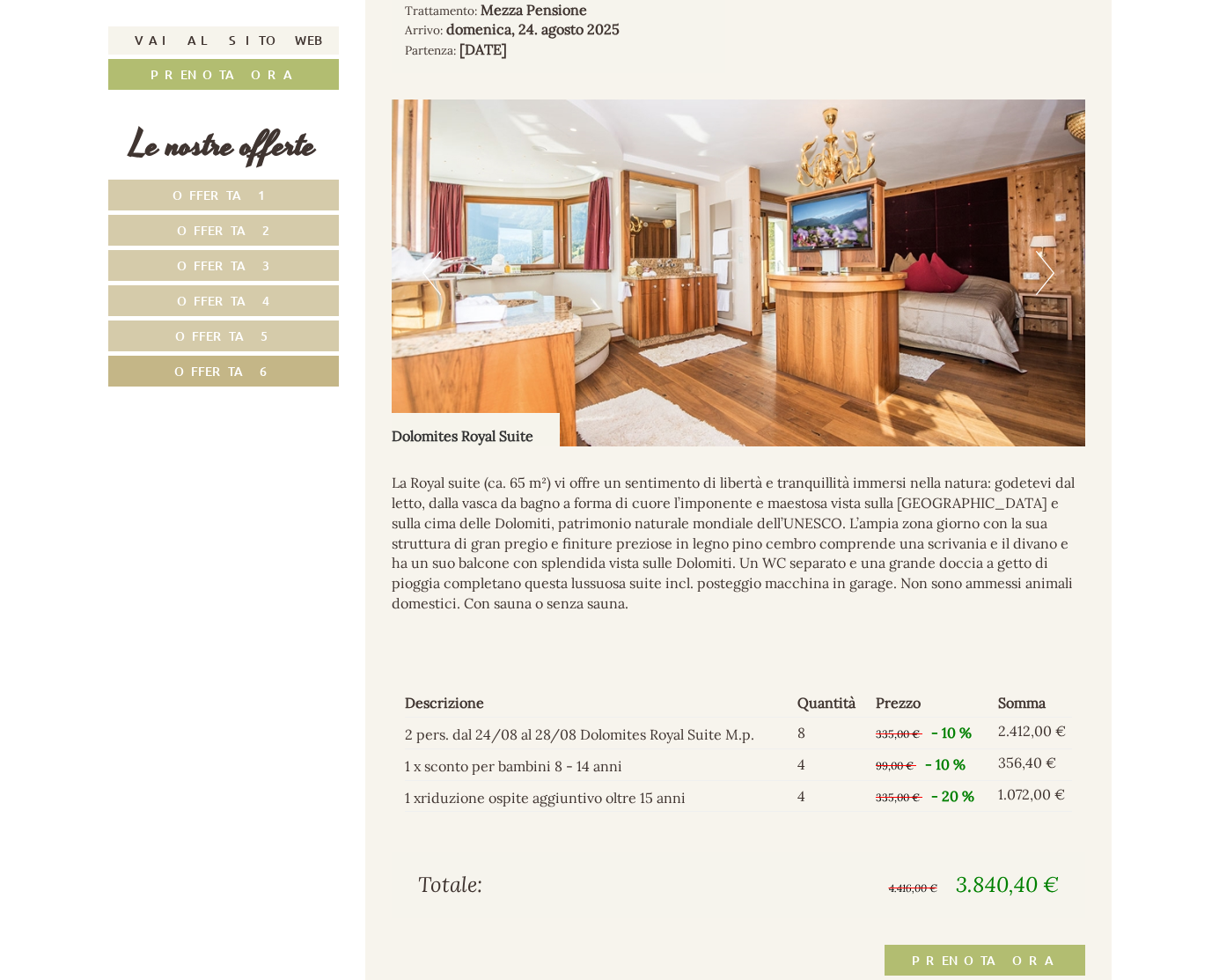
click at [1049, 271] on button "Next" at bounding box center [1044, 272] width 18 height 44
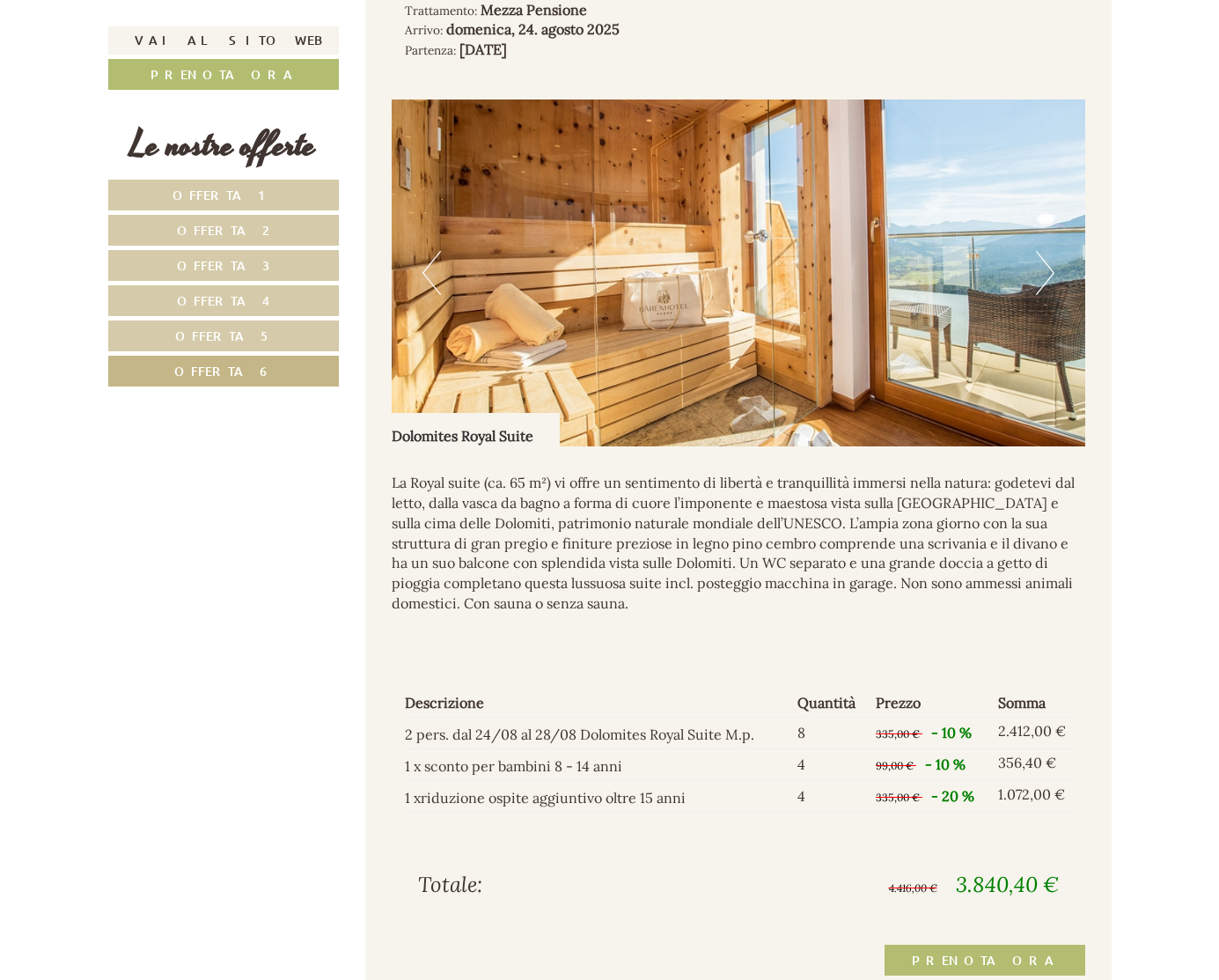
click at [1049, 271] on button "Next" at bounding box center [1044, 272] width 18 height 44
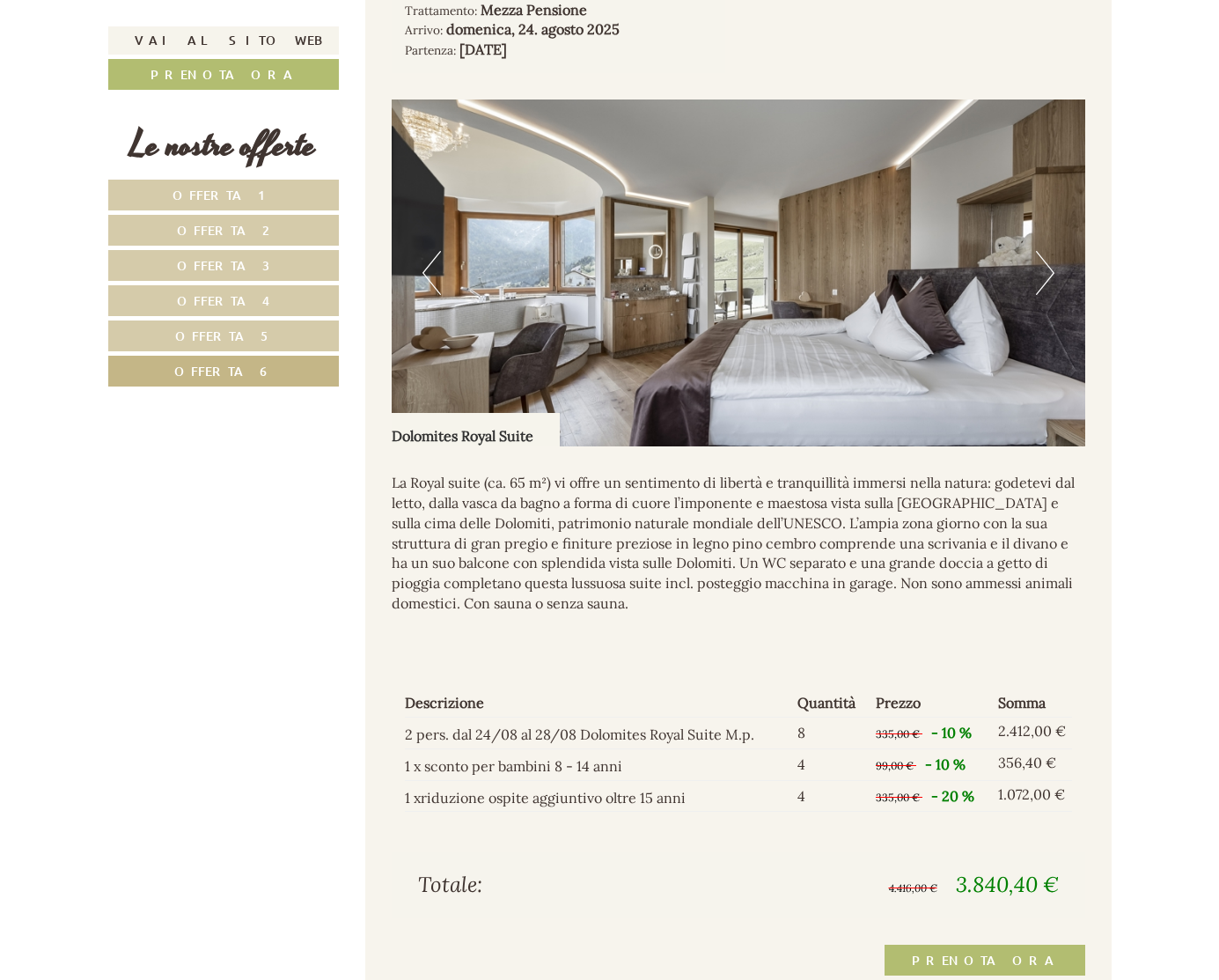
click at [1049, 271] on button "Next" at bounding box center [1044, 272] width 18 height 44
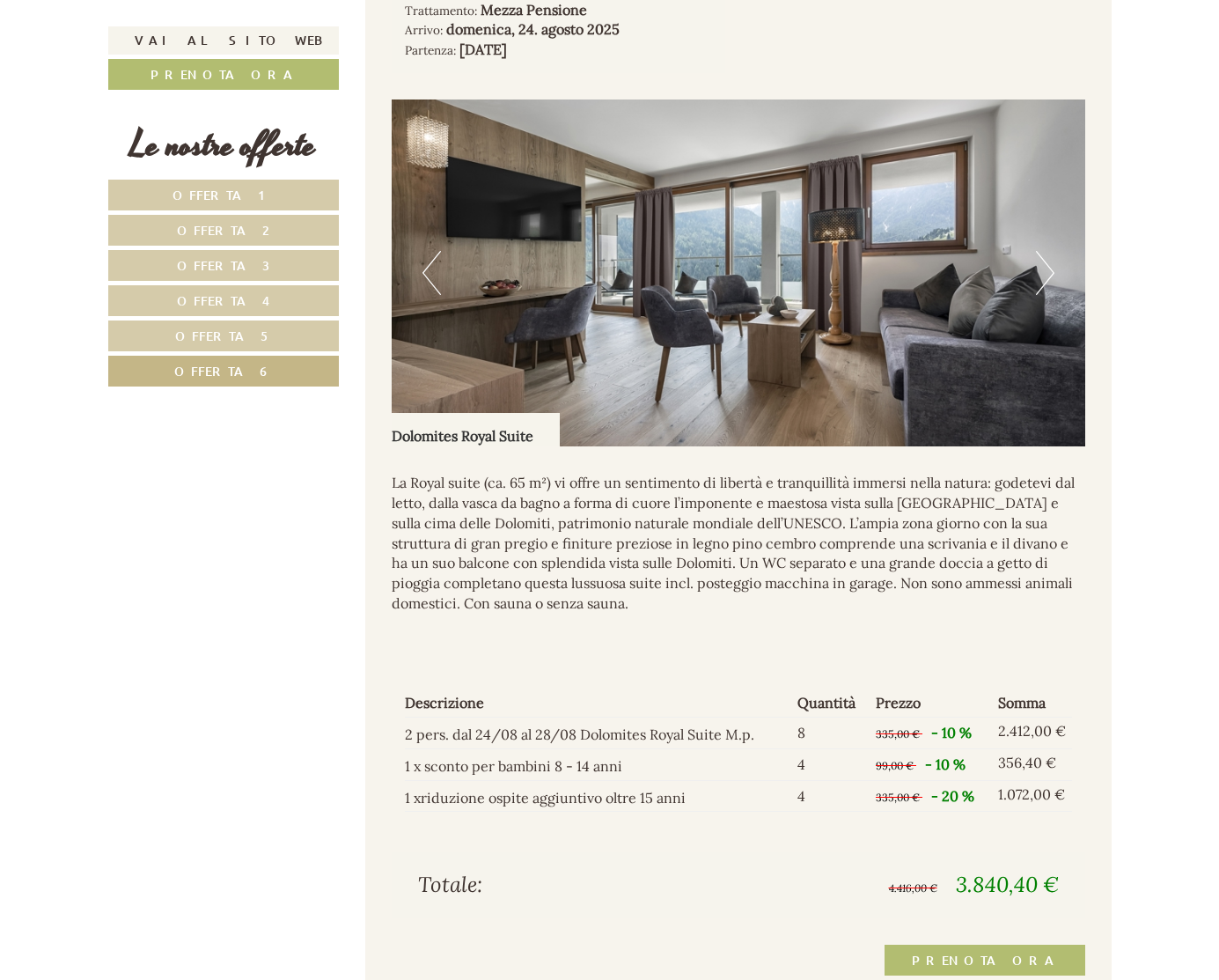
click at [1049, 271] on button "Next" at bounding box center [1044, 272] width 18 height 44
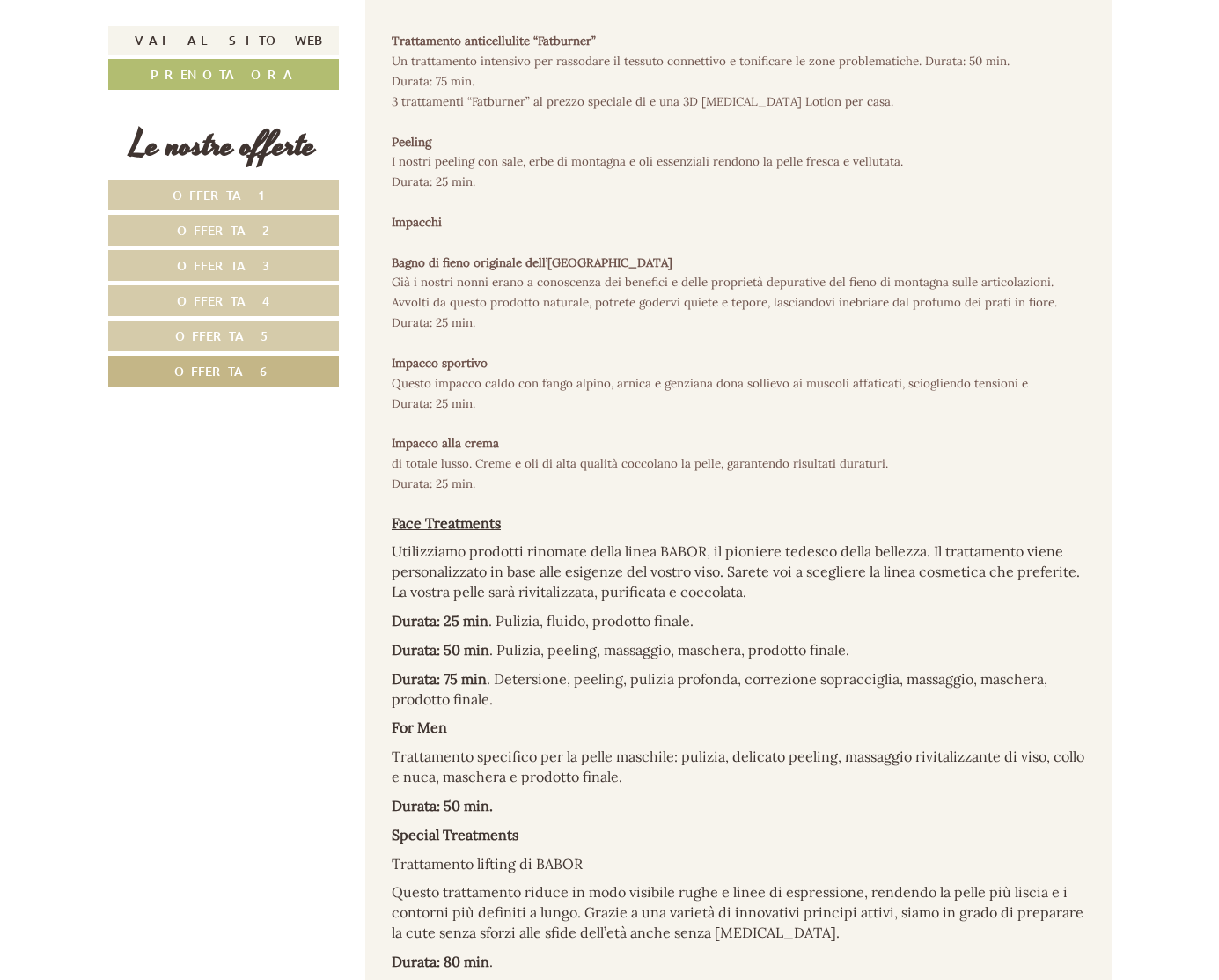
scroll to position [4632, 0]
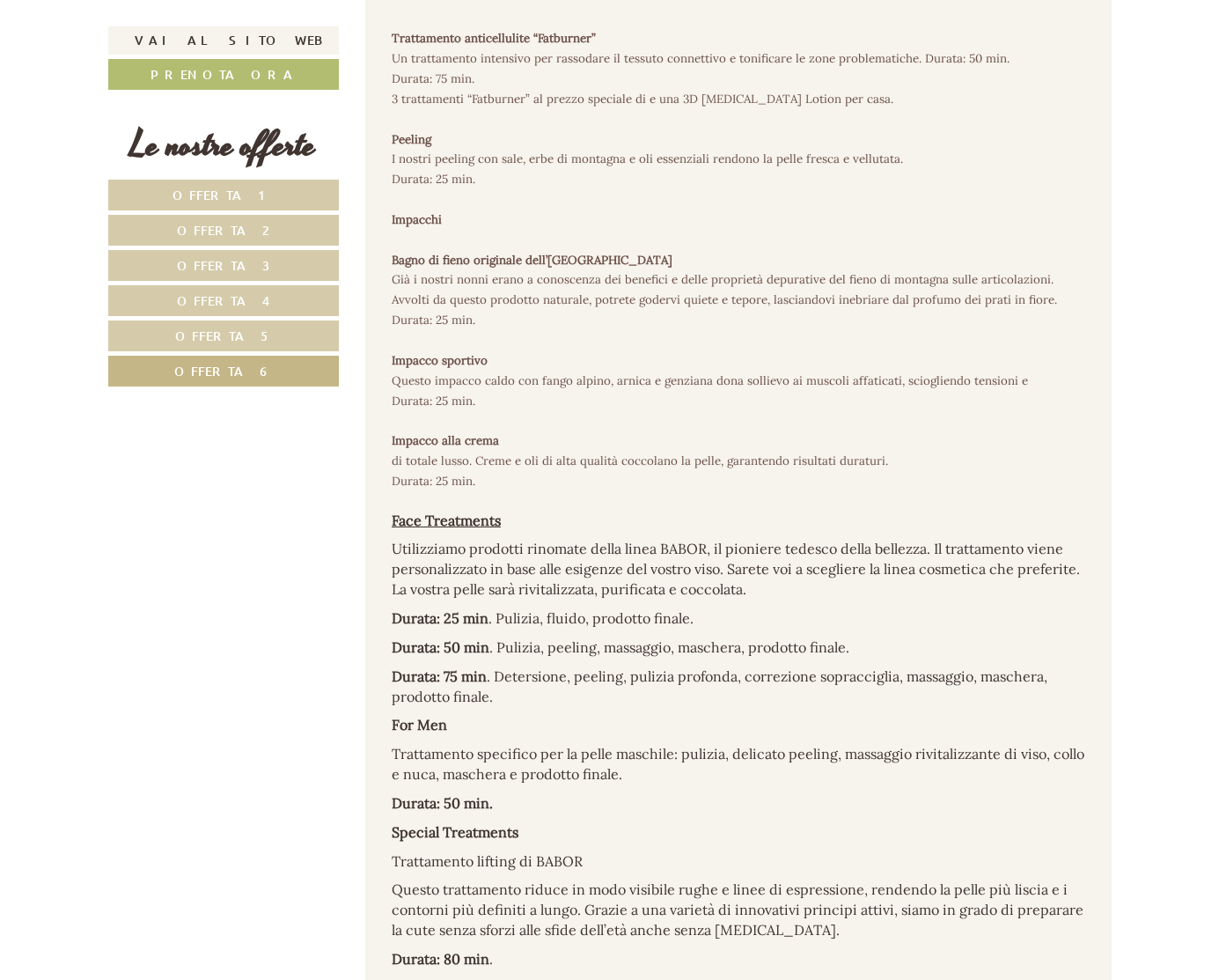
click at [238, 264] on span "Offerta 3" at bounding box center [223, 266] width 93 height 17
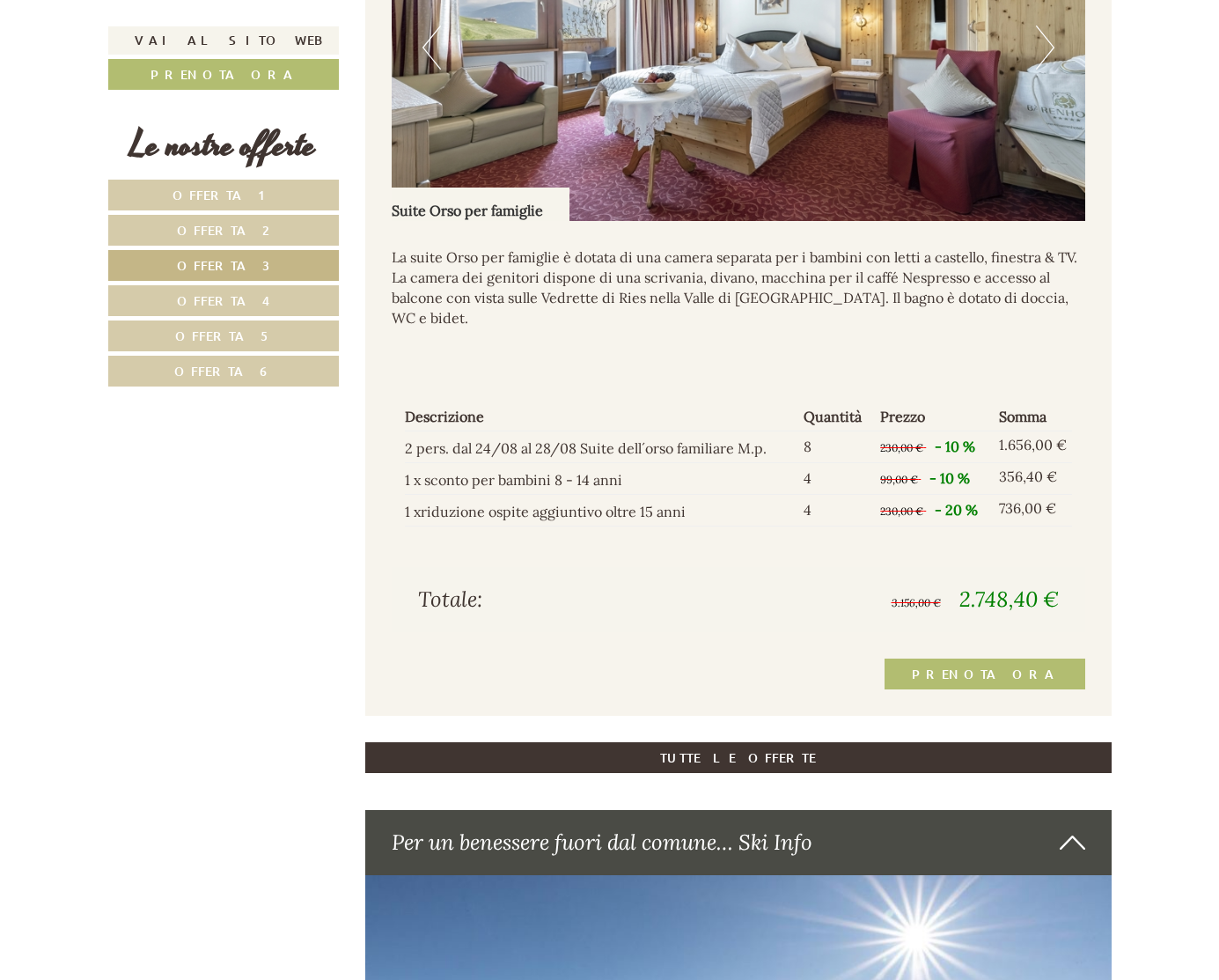
scroll to position [1328, 0]
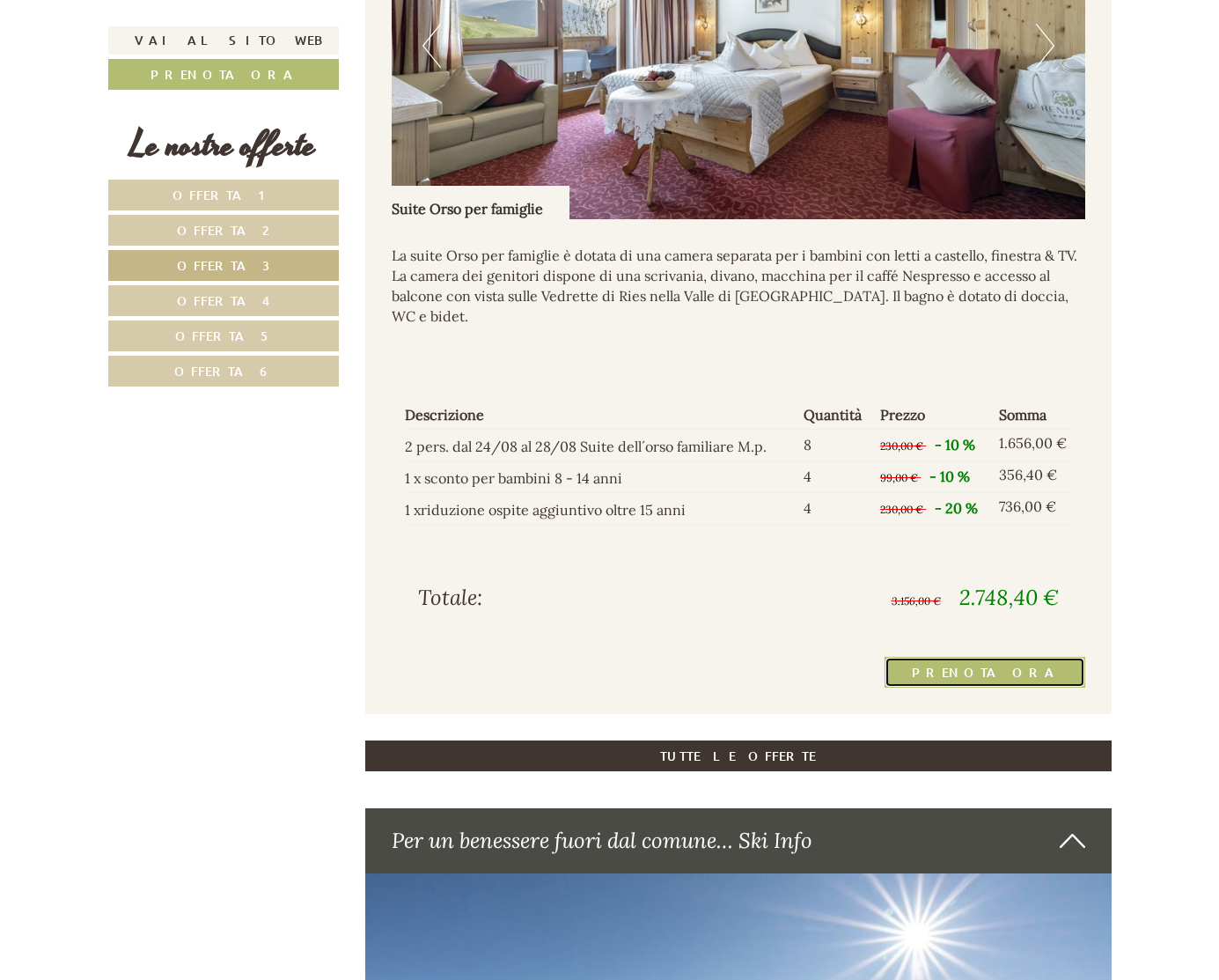
click at [1000, 656] on link "Prenota ora" at bounding box center [985, 672] width 201 height 30
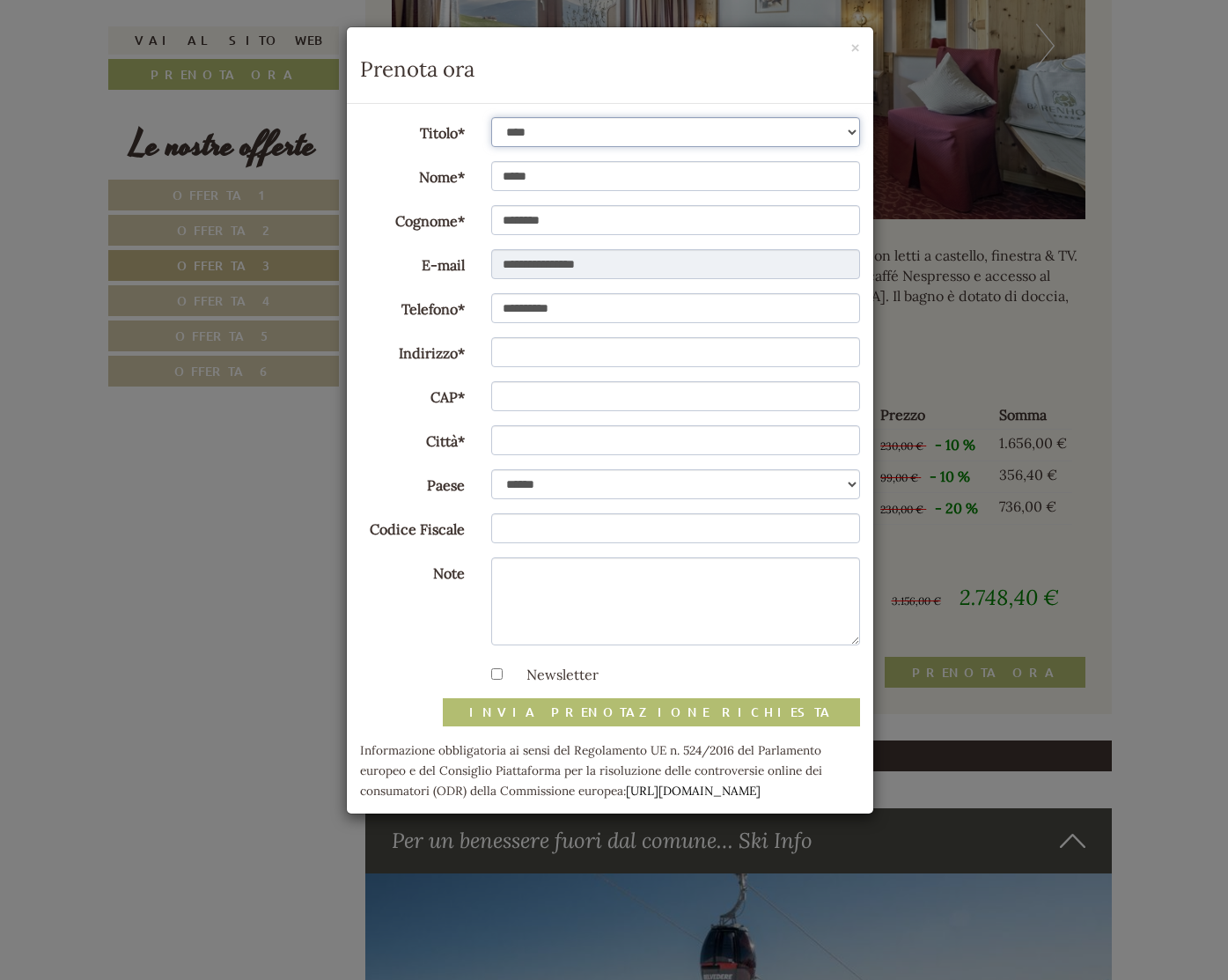
click at [568, 131] on select "**********" at bounding box center [676, 132] width 369 height 30
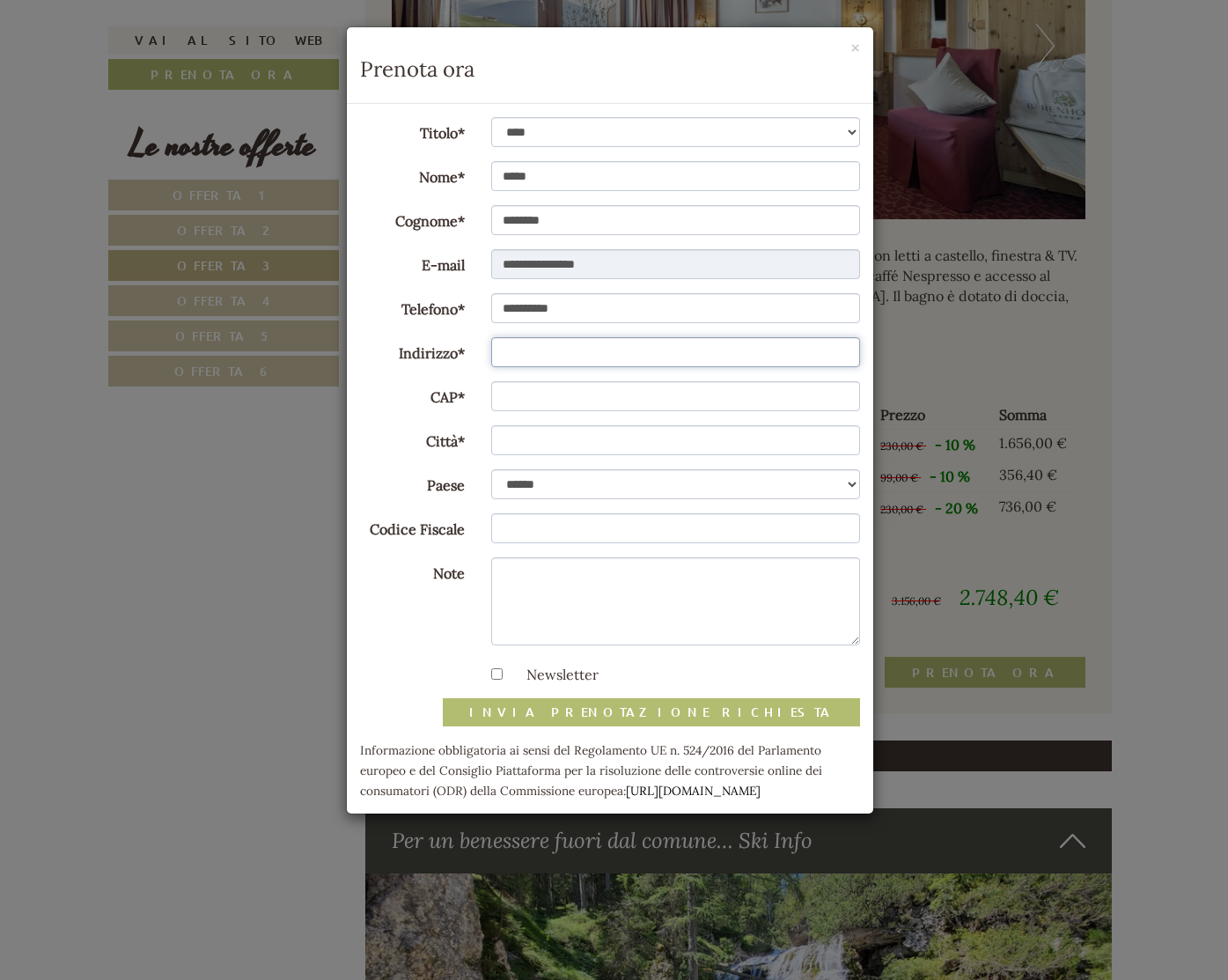
click at [562, 355] on input "Indirizzo*" at bounding box center [676, 352] width 369 height 30
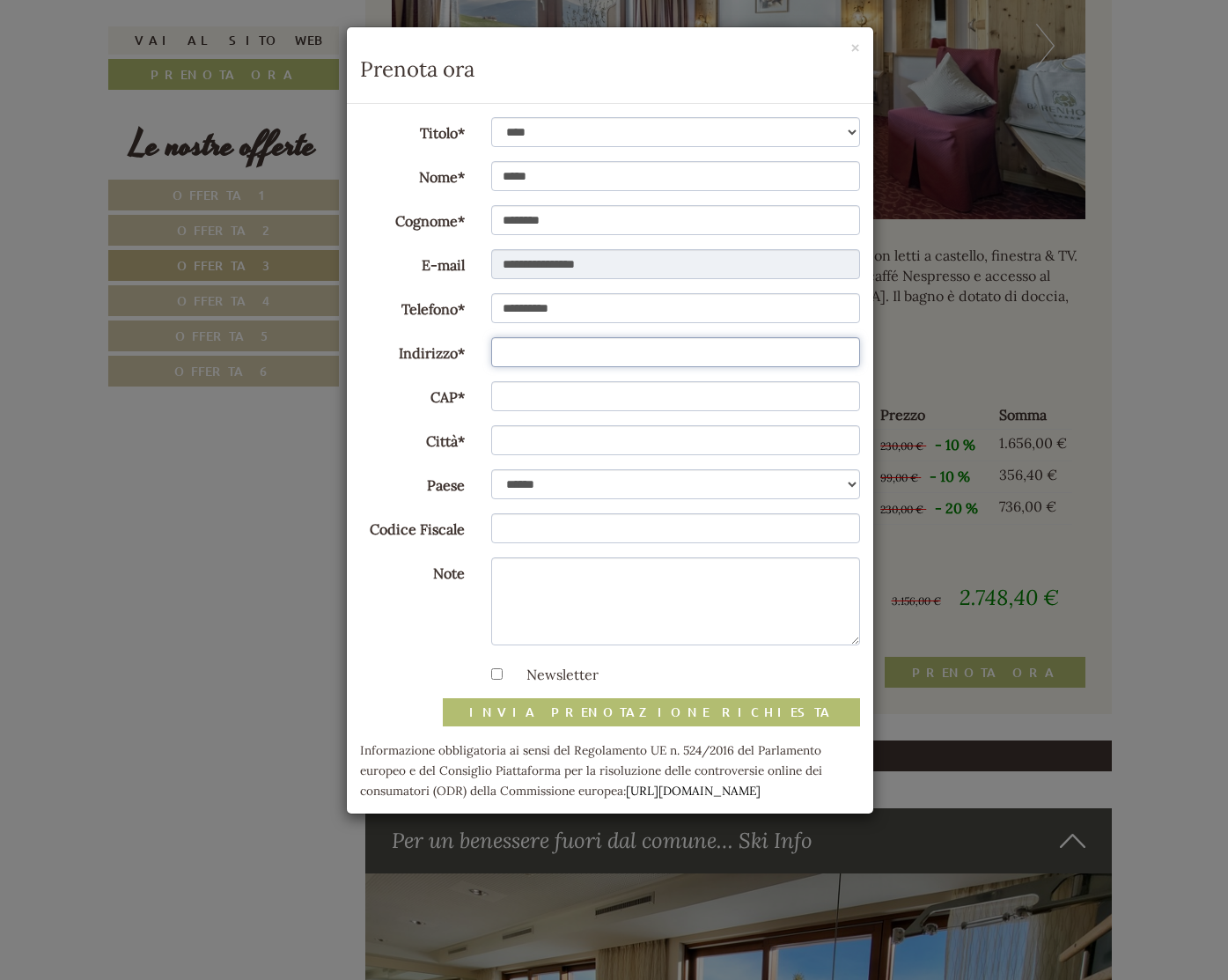
type input "**********"
type input "*****"
type input "**********"
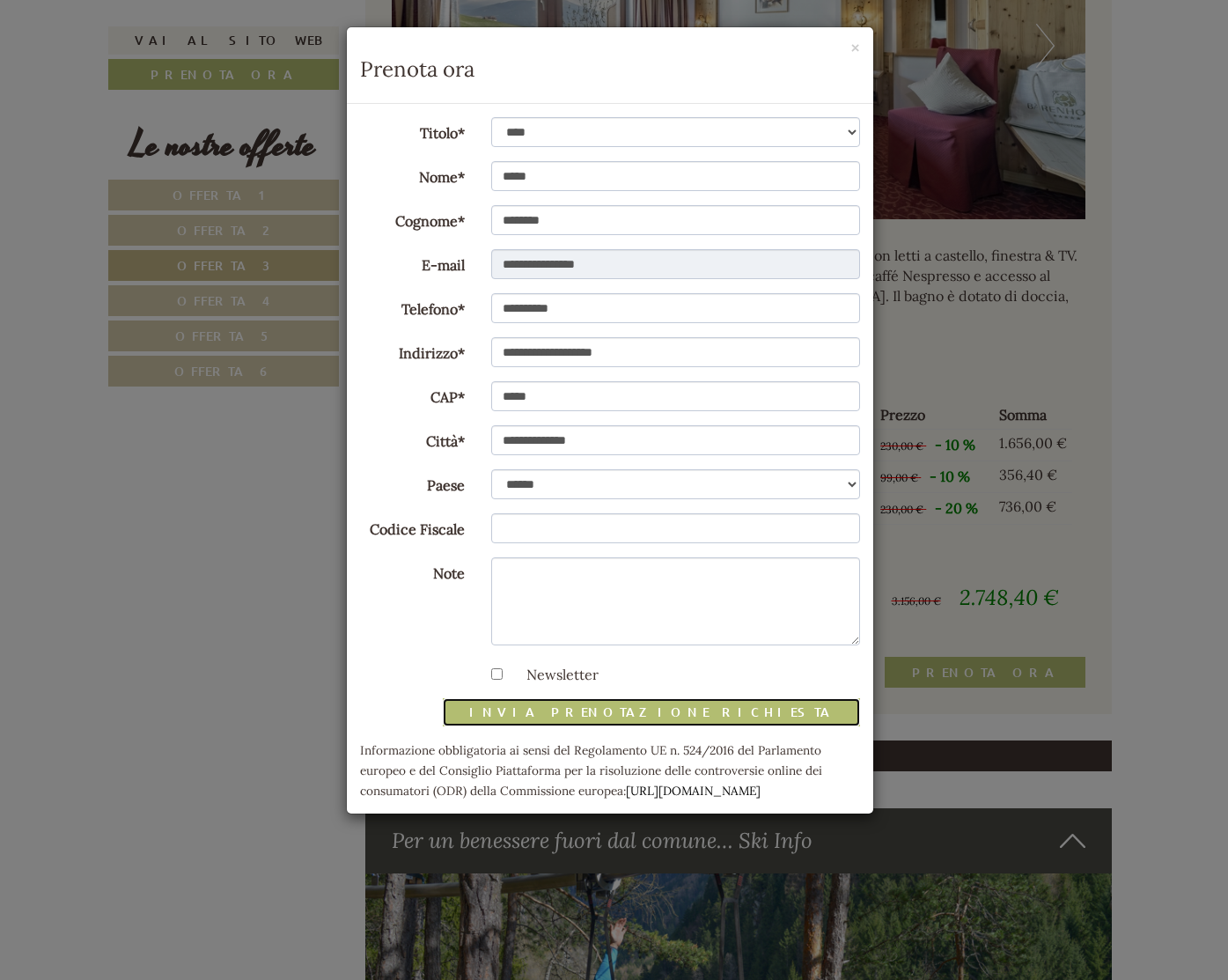
click at [715, 711] on button "invia prenotazione richiesta" at bounding box center [652, 712] width 418 height 28
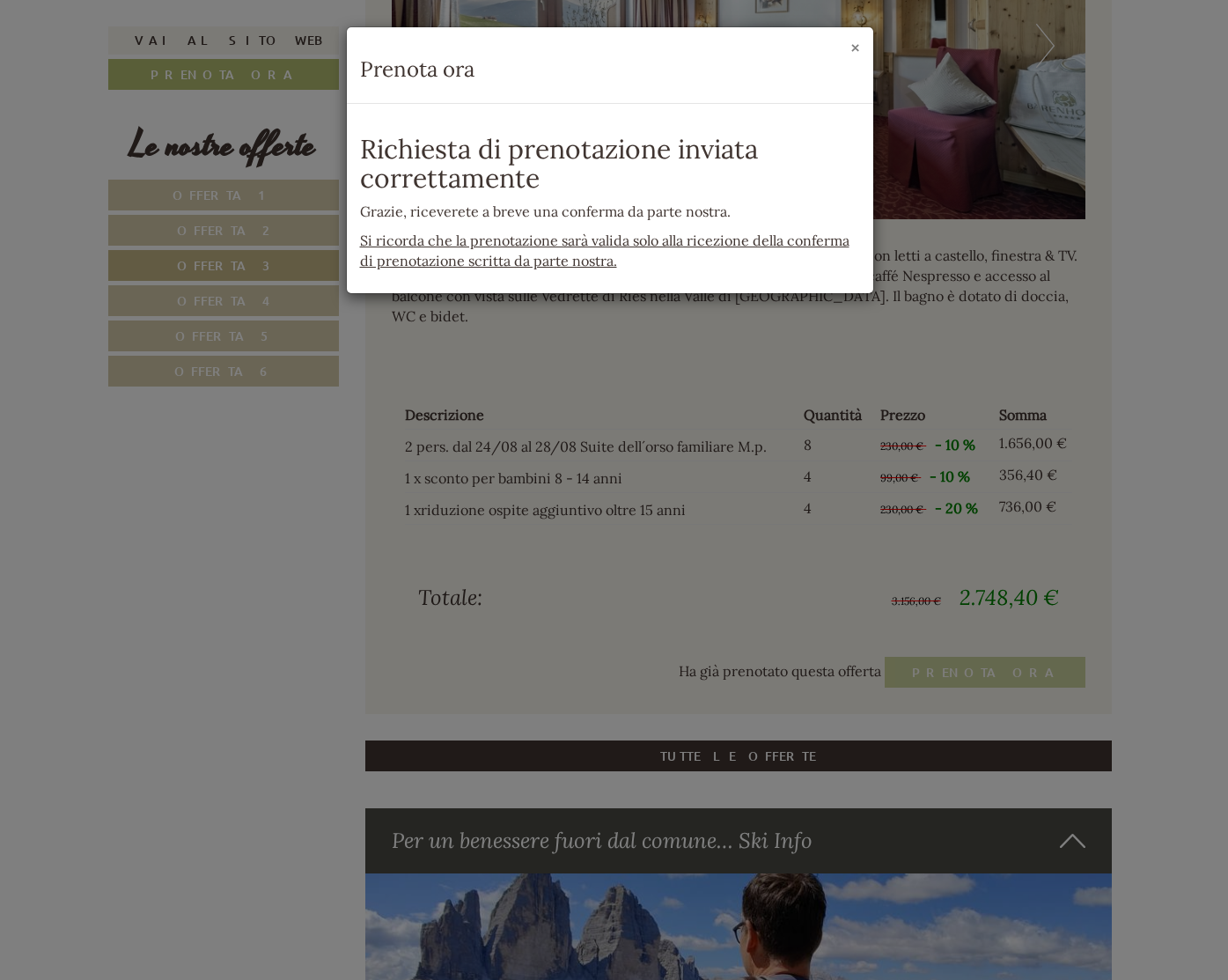
click at [854, 47] on button "×" at bounding box center [855, 47] width 9 height 18
